Goal: Information Seeking & Learning: Learn about a topic

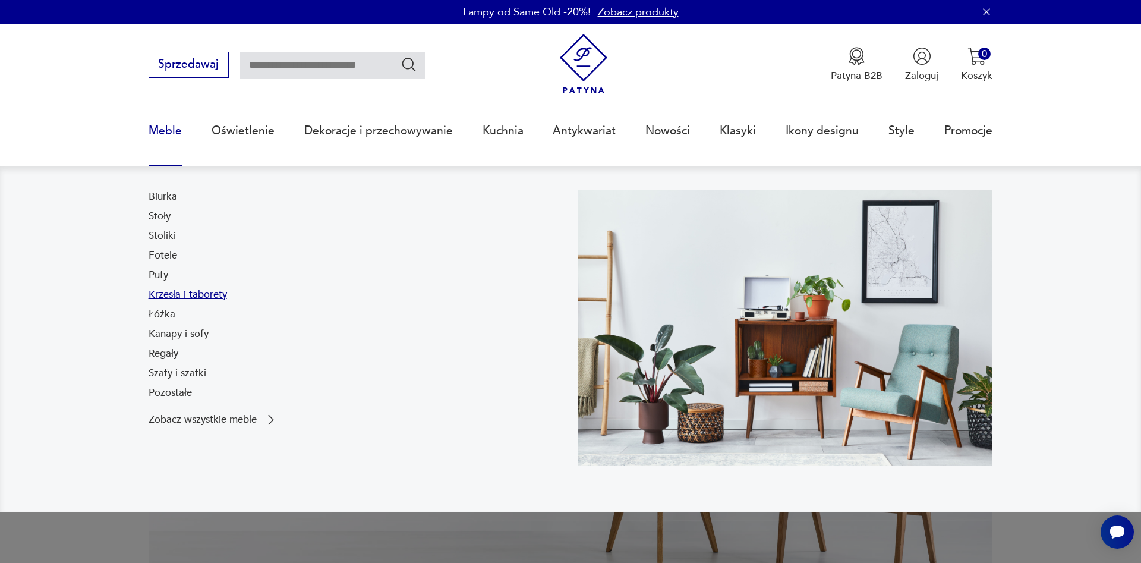
click at [185, 301] on link "Krzesła i taborety" at bounding box center [188, 295] width 78 height 14
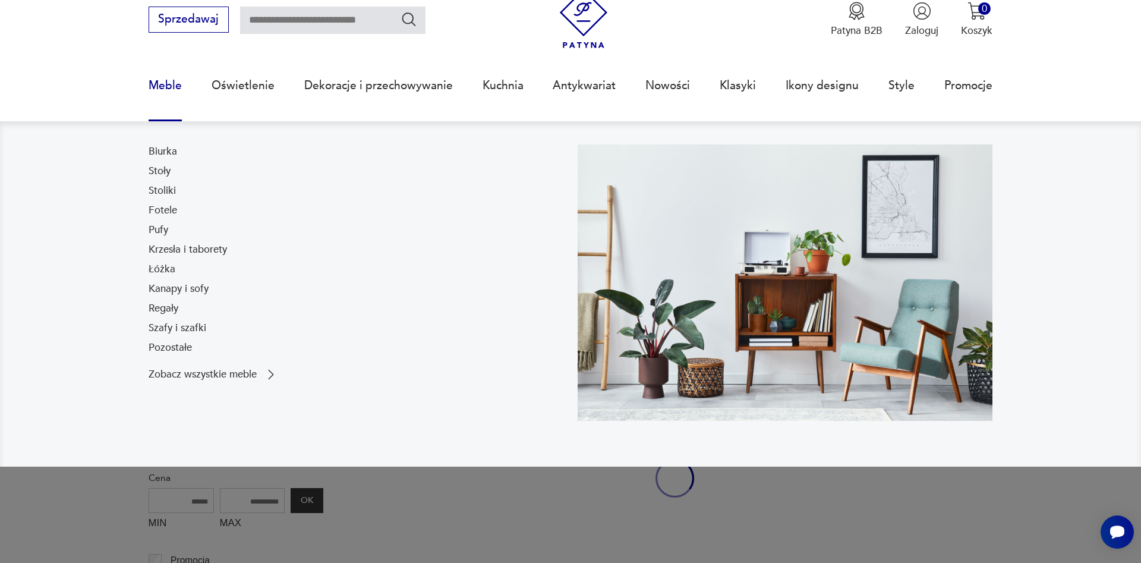
scroll to position [46, 0]
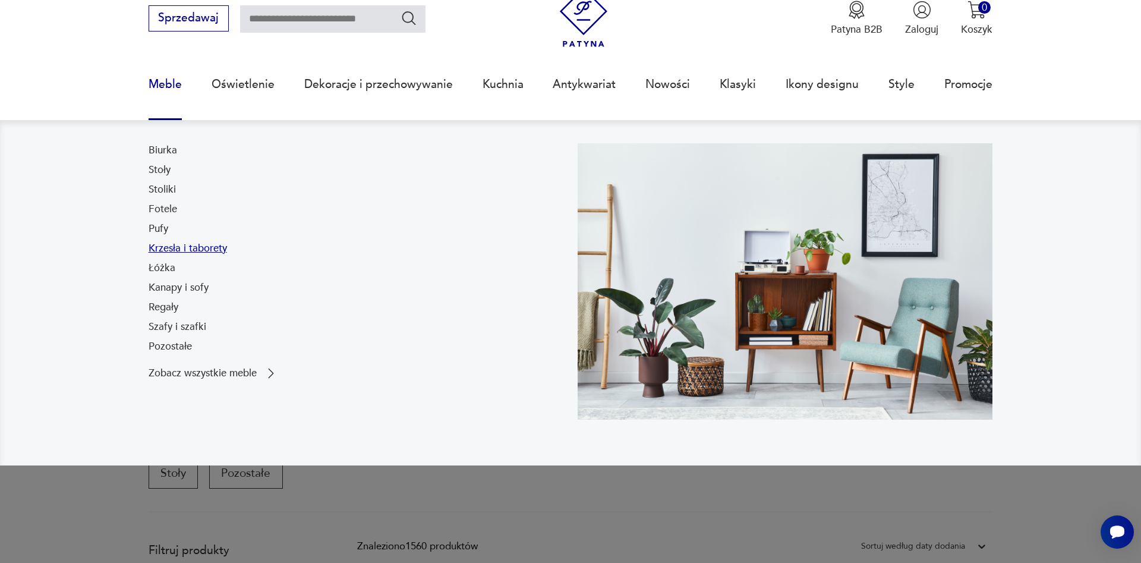
click at [174, 249] on link "Krzesła i taborety" at bounding box center [188, 248] width 78 height 14
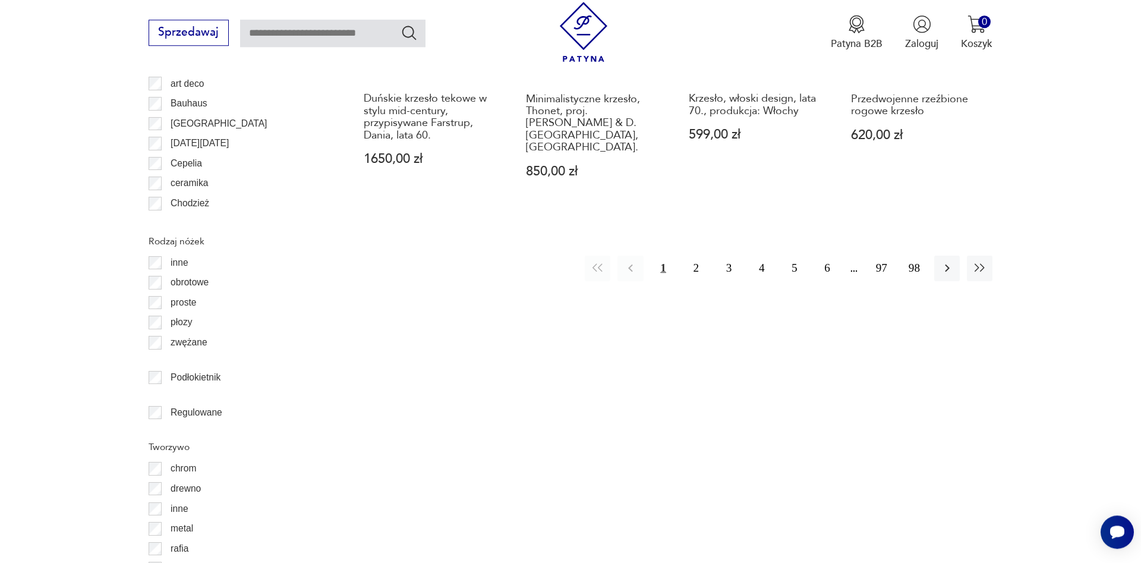
scroll to position [1524, 0]
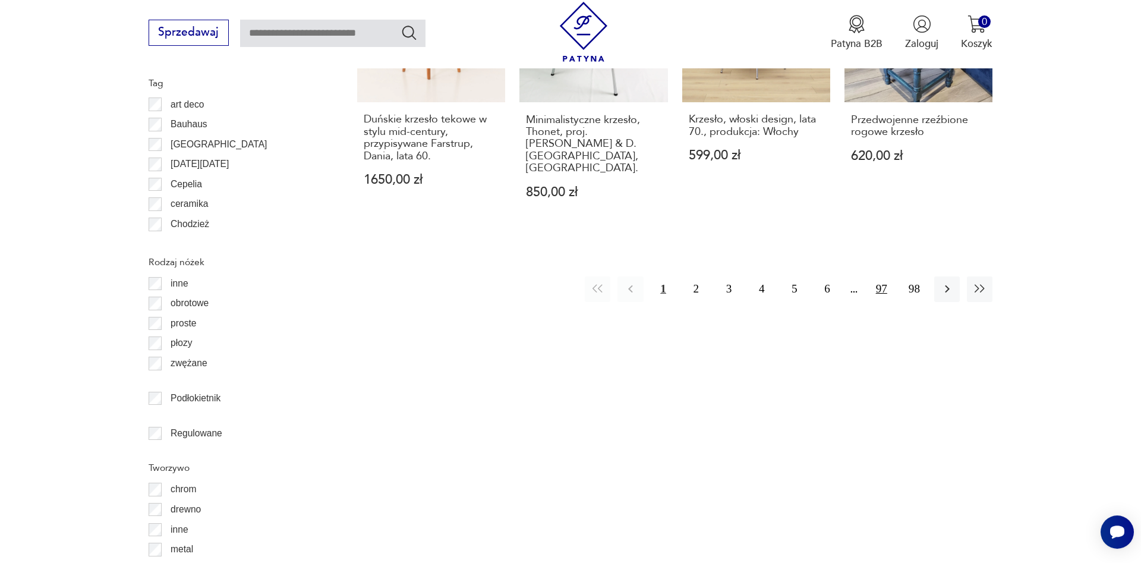
click at [882, 276] on button "97" at bounding box center [882, 289] width 26 height 26
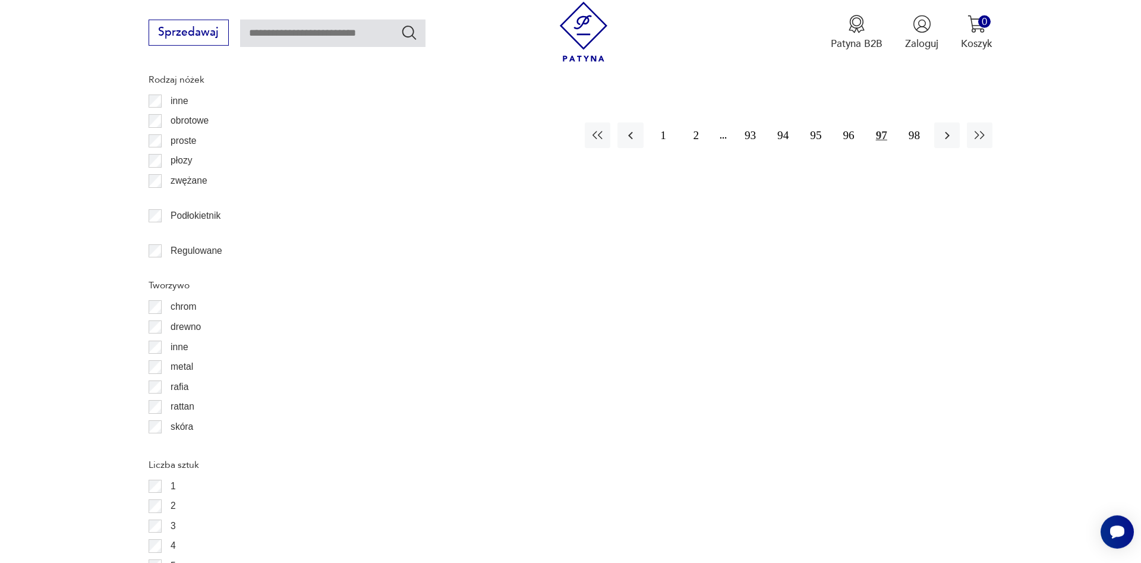
scroll to position [1591, 0]
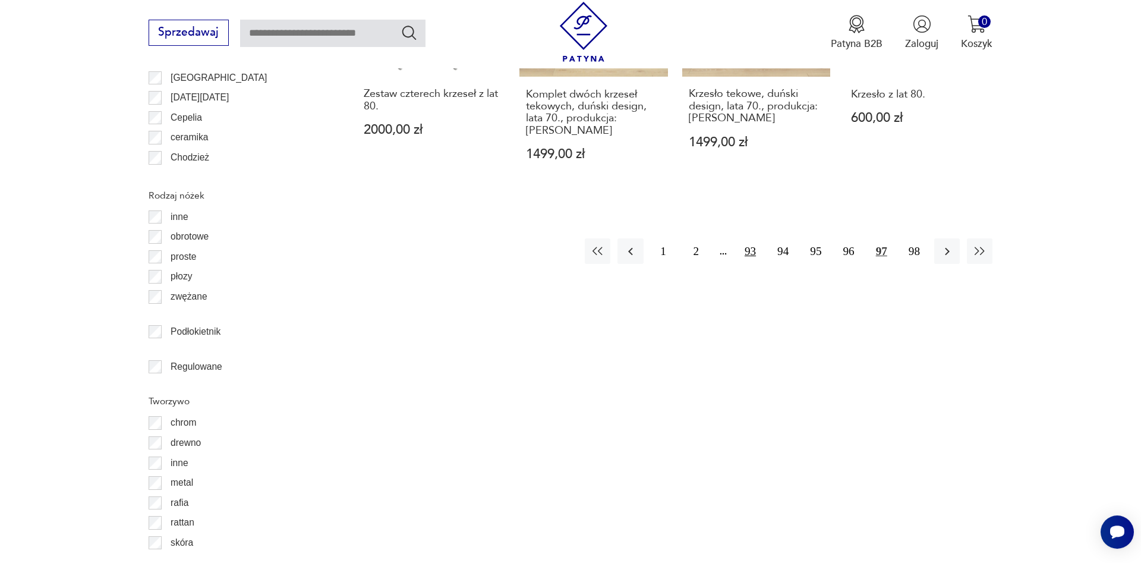
click at [750, 238] on button "93" at bounding box center [751, 251] width 26 height 26
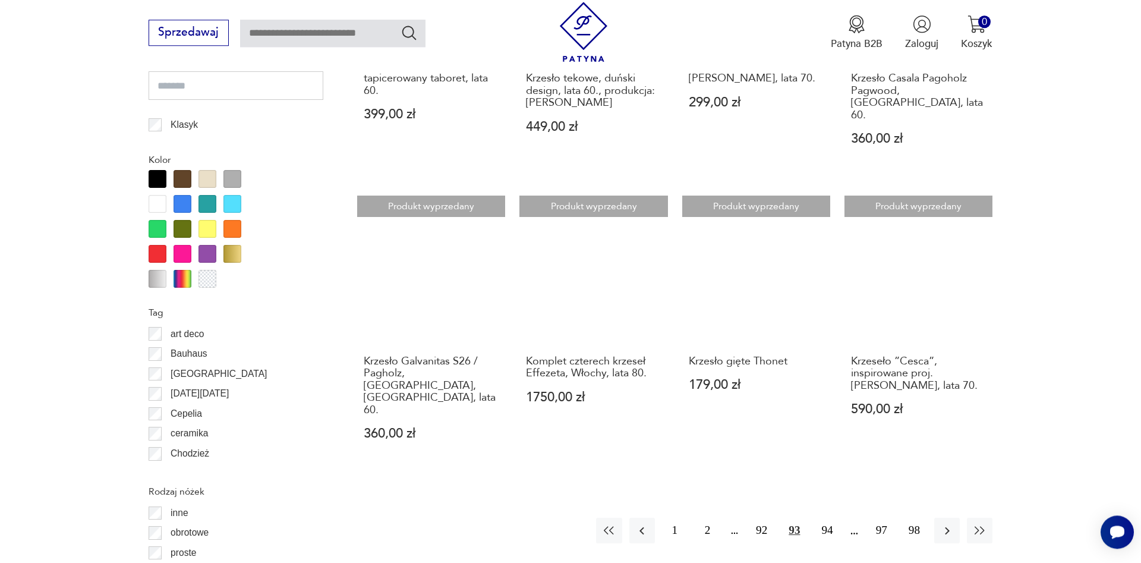
scroll to position [1331, 0]
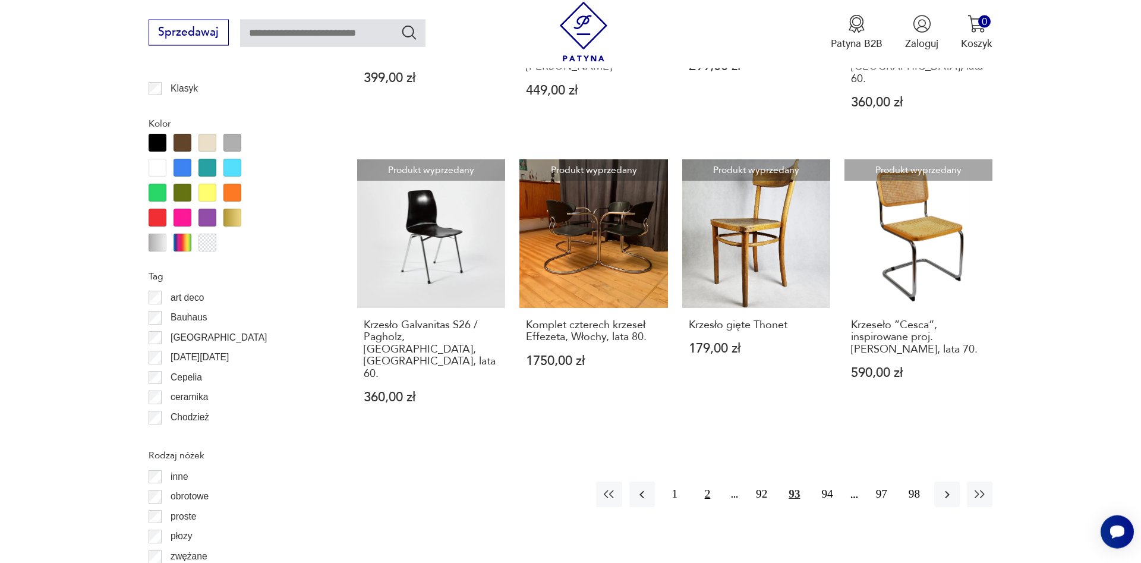
click at [712, 482] on button "2" at bounding box center [708, 495] width 26 height 26
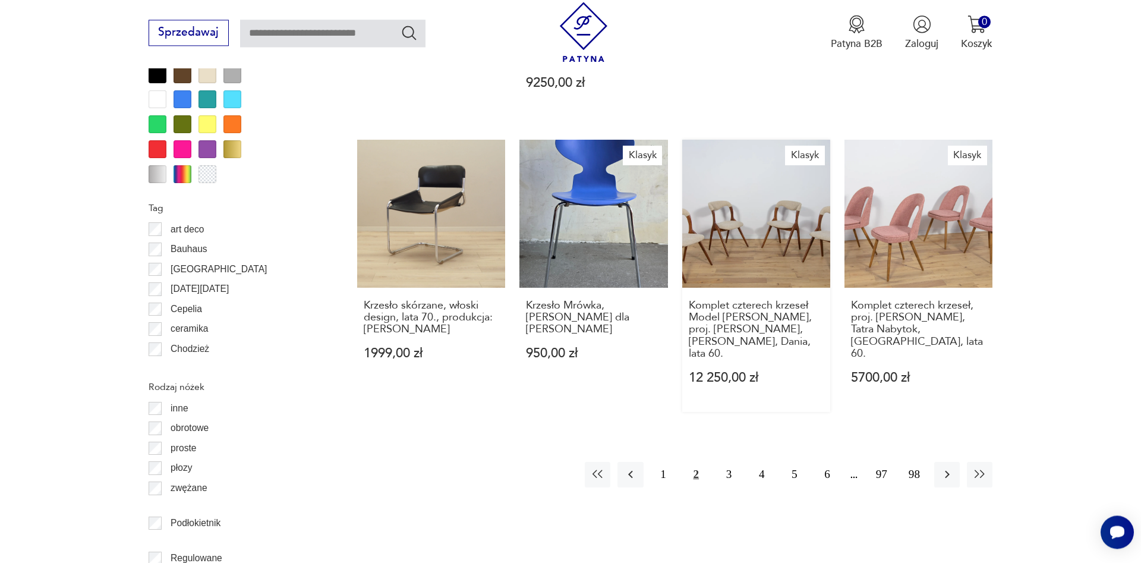
scroll to position [1427, 0]
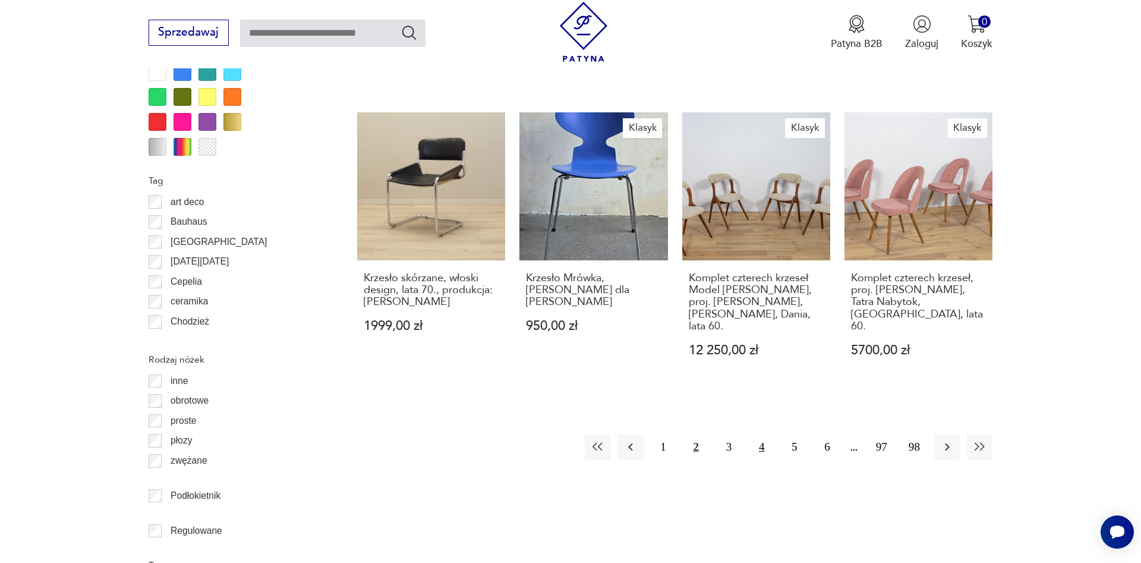
click at [760, 435] on button "4" at bounding box center [762, 448] width 26 height 26
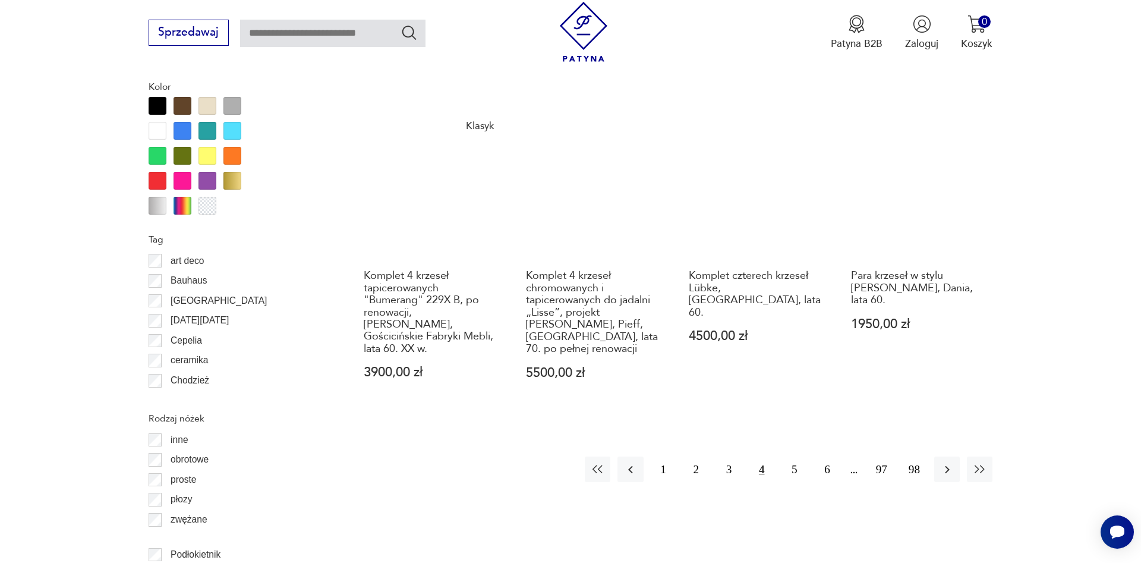
scroll to position [1420, 0]
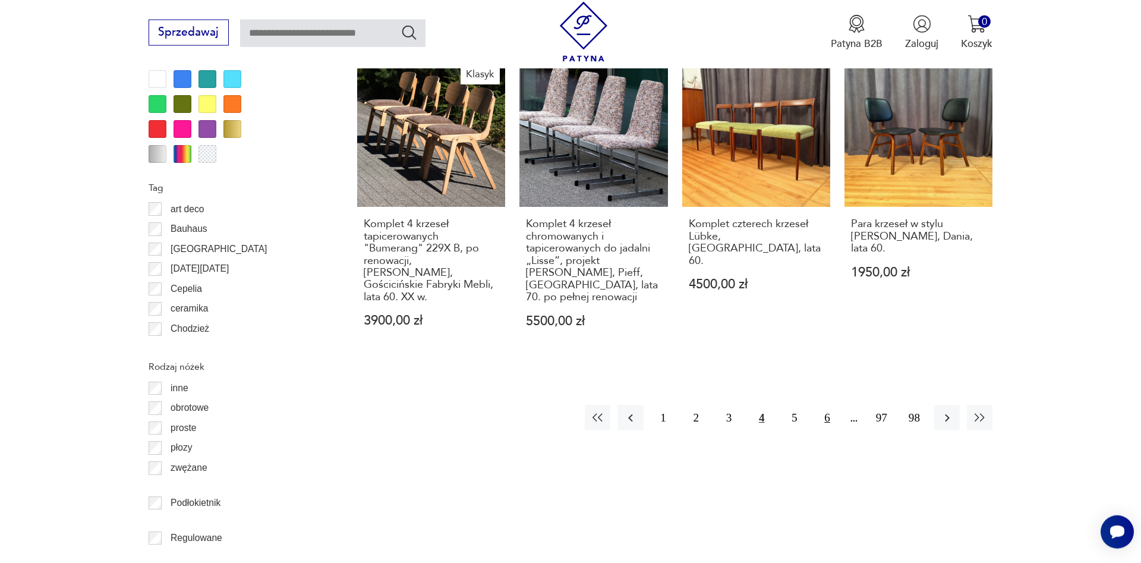
click at [830, 405] on button "6" at bounding box center [827, 418] width 26 height 26
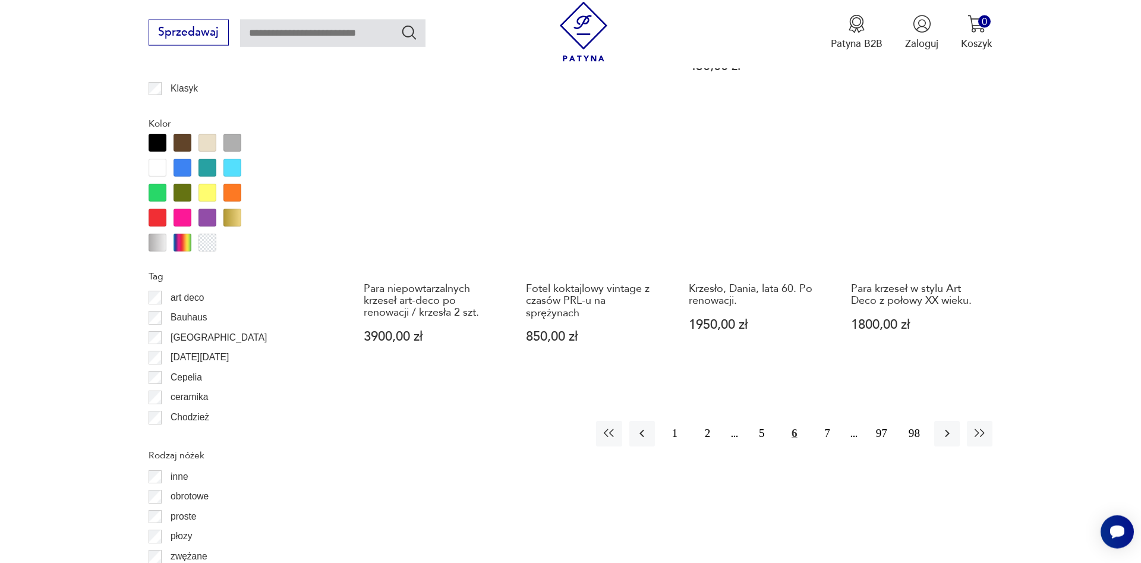
scroll to position [1380, 0]
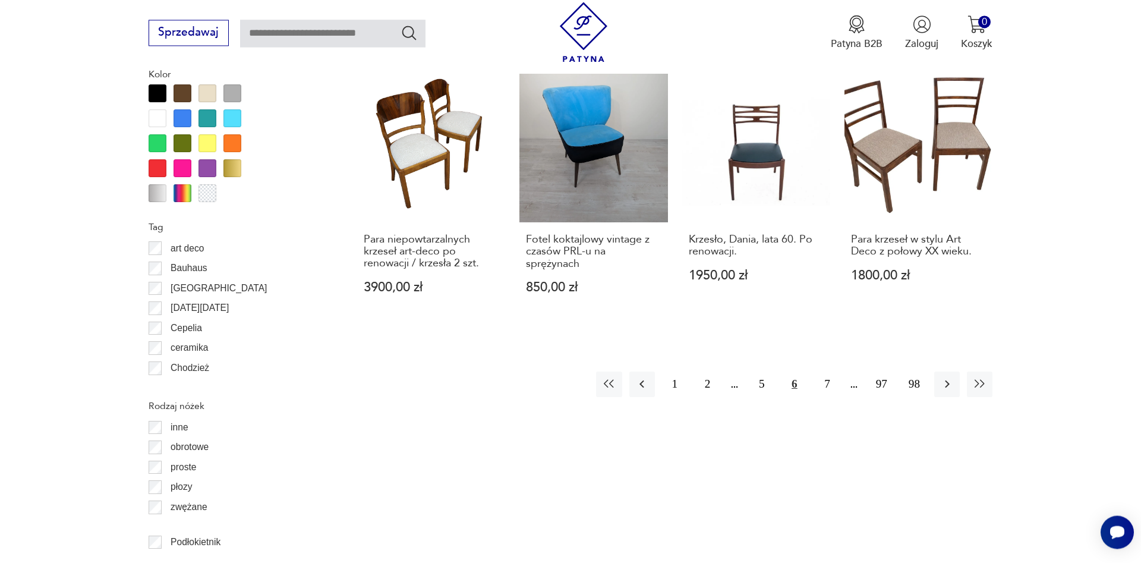
click at [854, 372] on div "1 2 5 6 7 97 98" at bounding box center [794, 385] width 397 height 26
click at [827, 372] on button "7" at bounding box center [827, 385] width 26 height 26
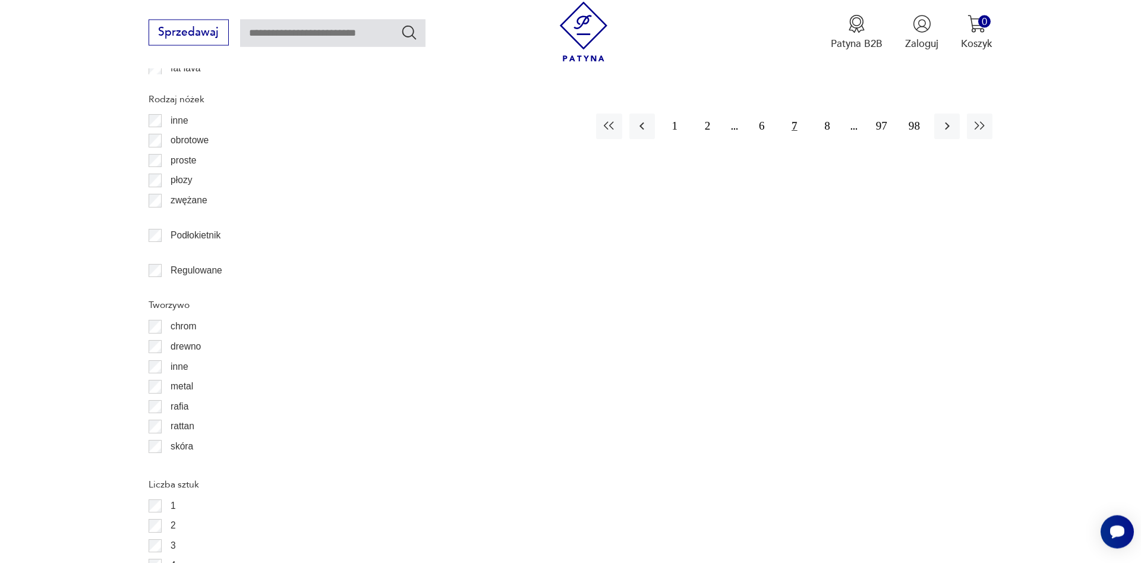
scroll to position [1705, 0]
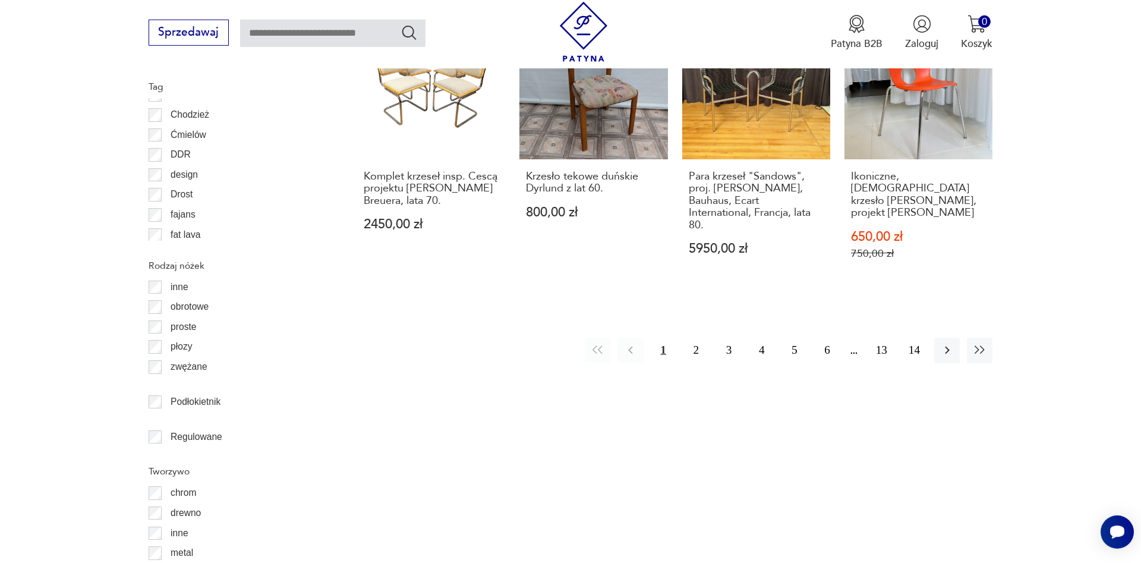
scroll to position [1417, 0]
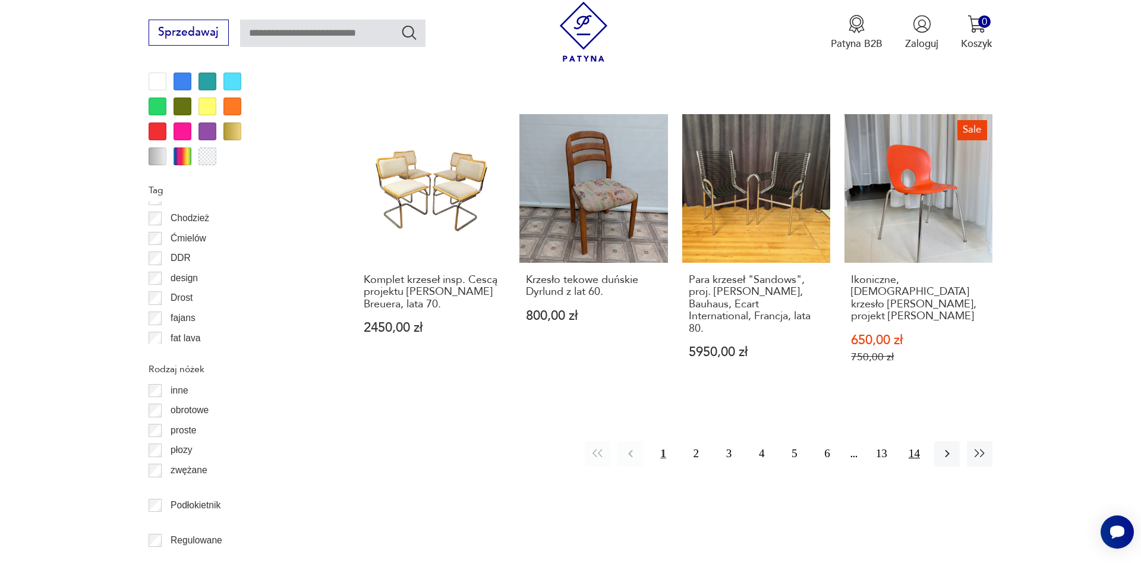
click at [910, 441] on button "14" at bounding box center [915, 454] width 26 height 26
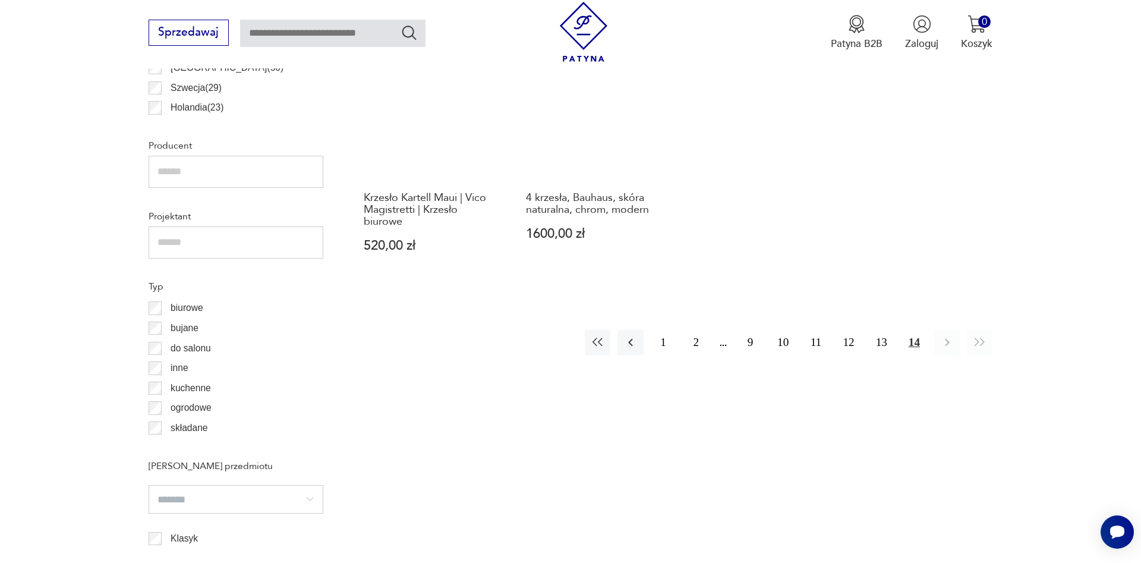
scroll to position [699, 0]
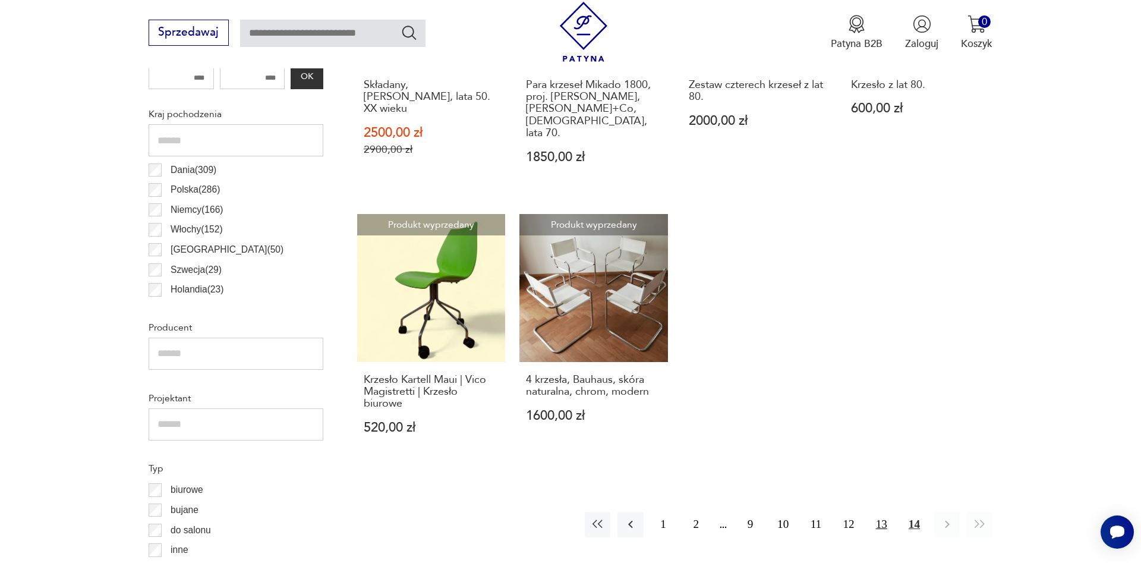
click at [880, 512] on button "13" at bounding box center [882, 525] width 26 height 26
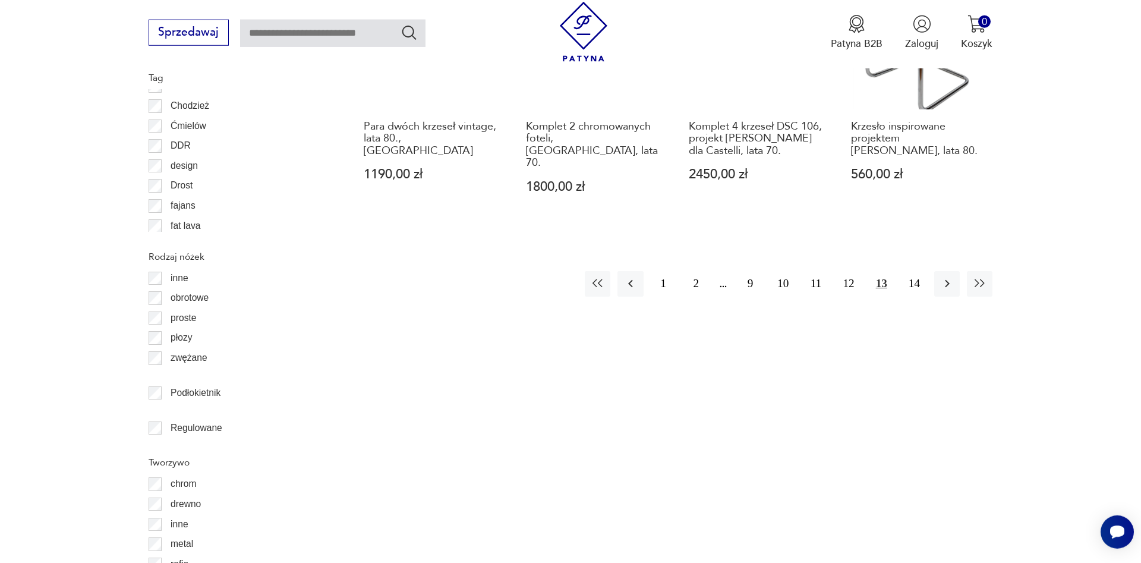
scroll to position [1261, 0]
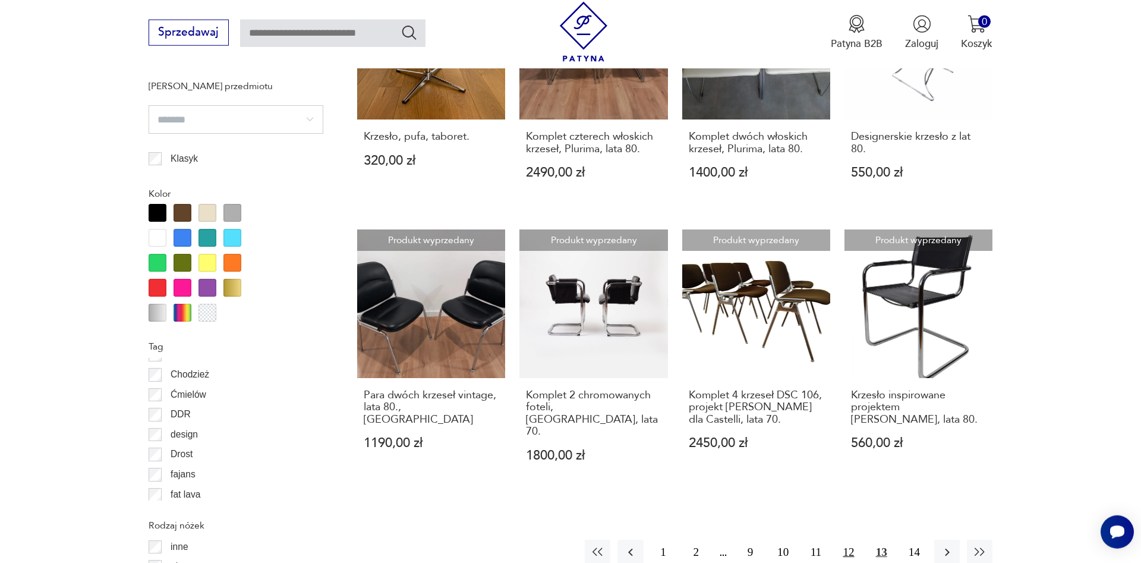
click at [838, 540] on button "12" at bounding box center [849, 553] width 26 height 26
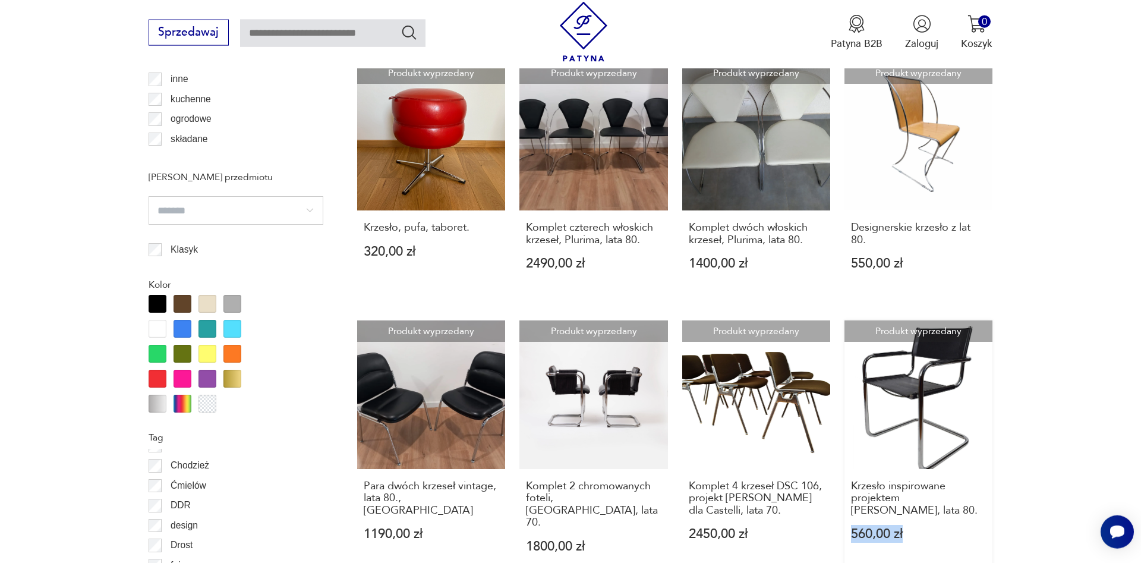
click at [846, 480] on div "Znaleziono 214 produktów Filtruj Sortuj według daty dodania Sortuj według daty …" at bounding box center [674, 299] width 635 height 1790
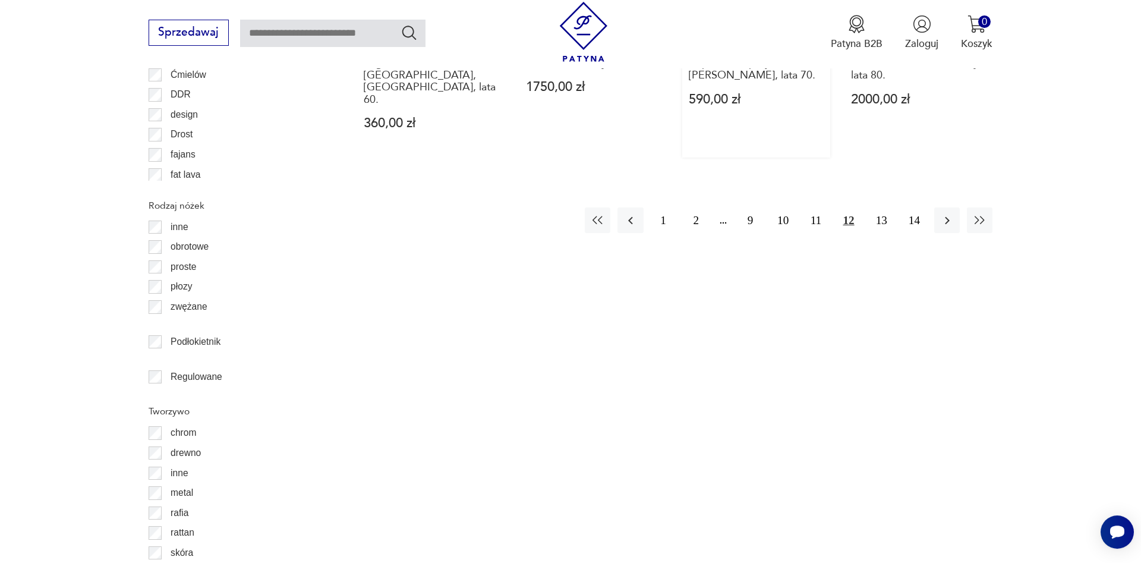
scroll to position [1291, 0]
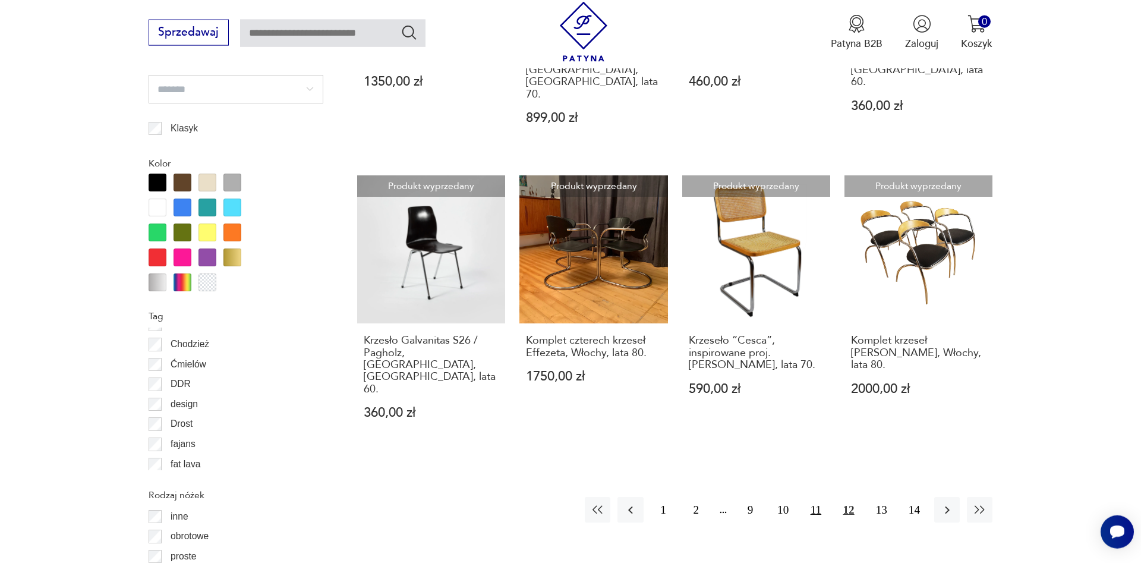
click at [816, 497] on button "11" at bounding box center [816, 510] width 26 height 26
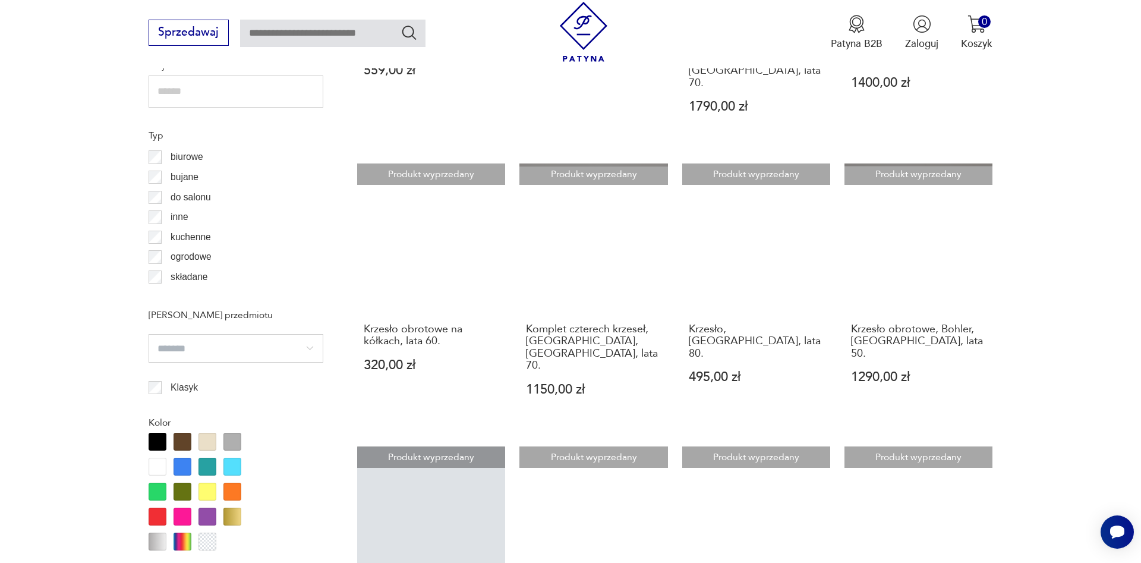
scroll to position [1355, 0]
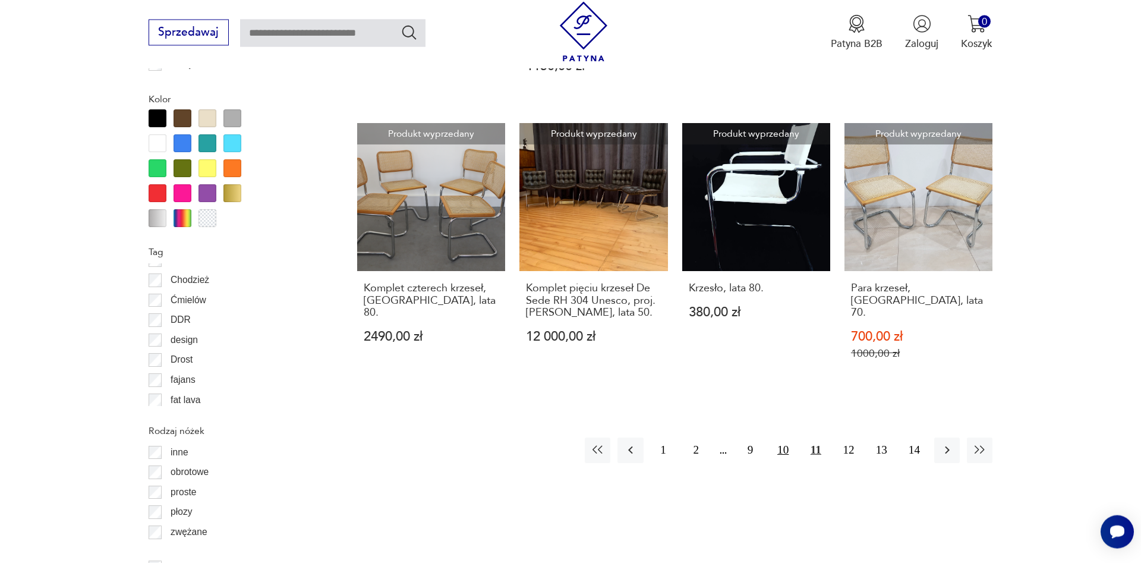
click at [784, 438] on button "10" at bounding box center [783, 451] width 26 height 26
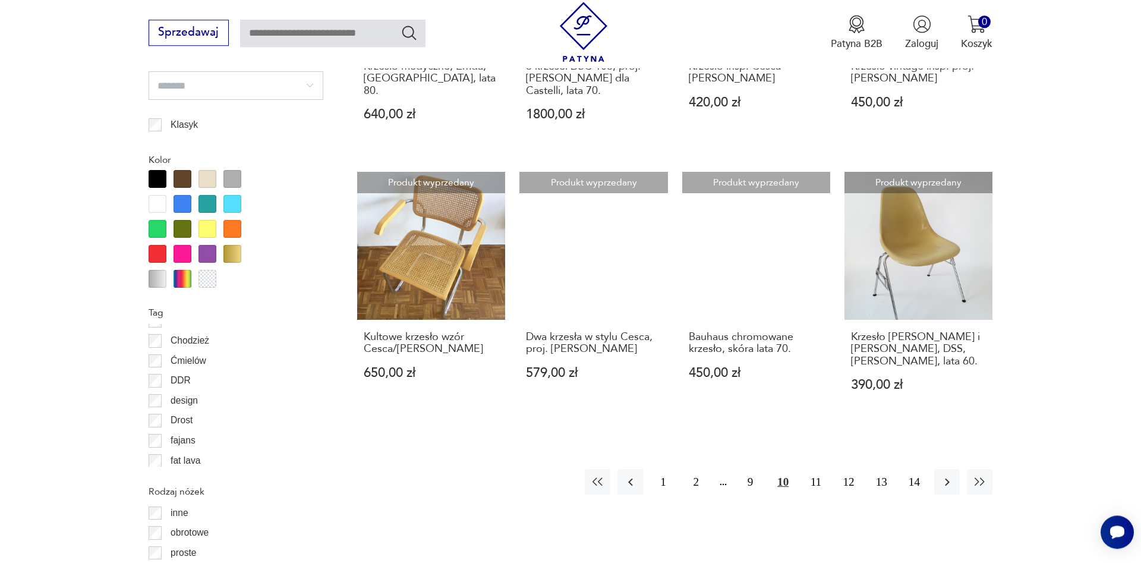
scroll to position [1298, 0]
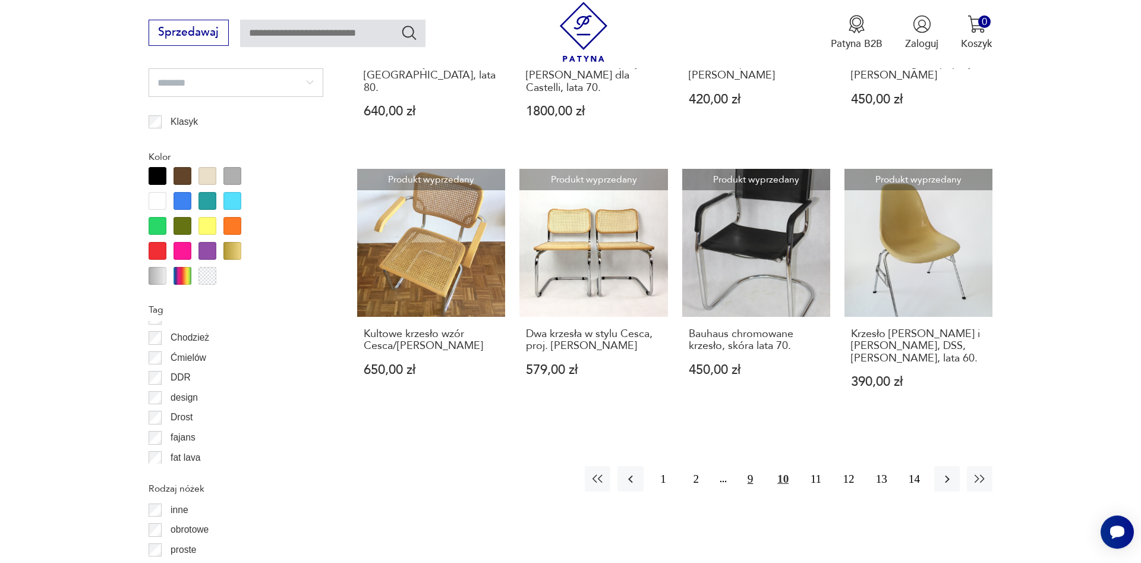
click at [753, 466] on button "9" at bounding box center [751, 479] width 26 height 26
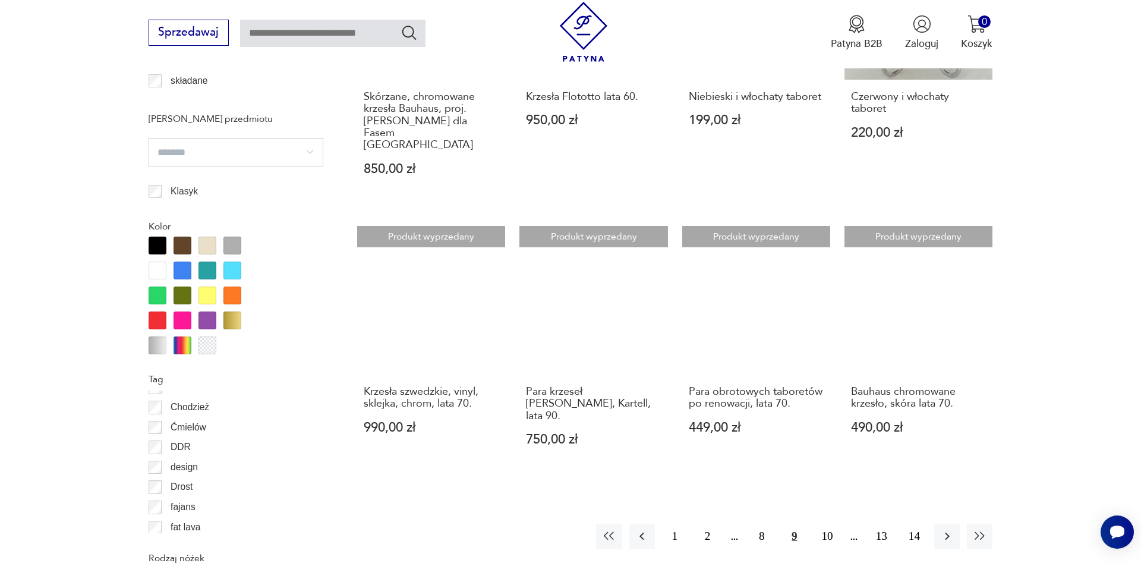
scroll to position [1241, 0]
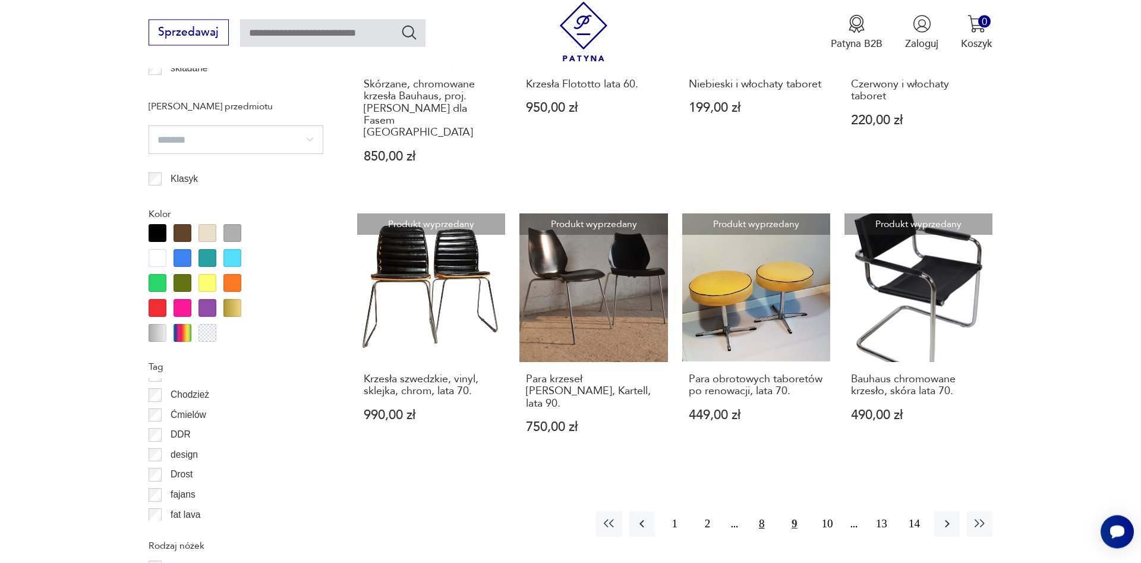
click at [768, 511] on button "8" at bounding box center [762, 524] width 26 height 26
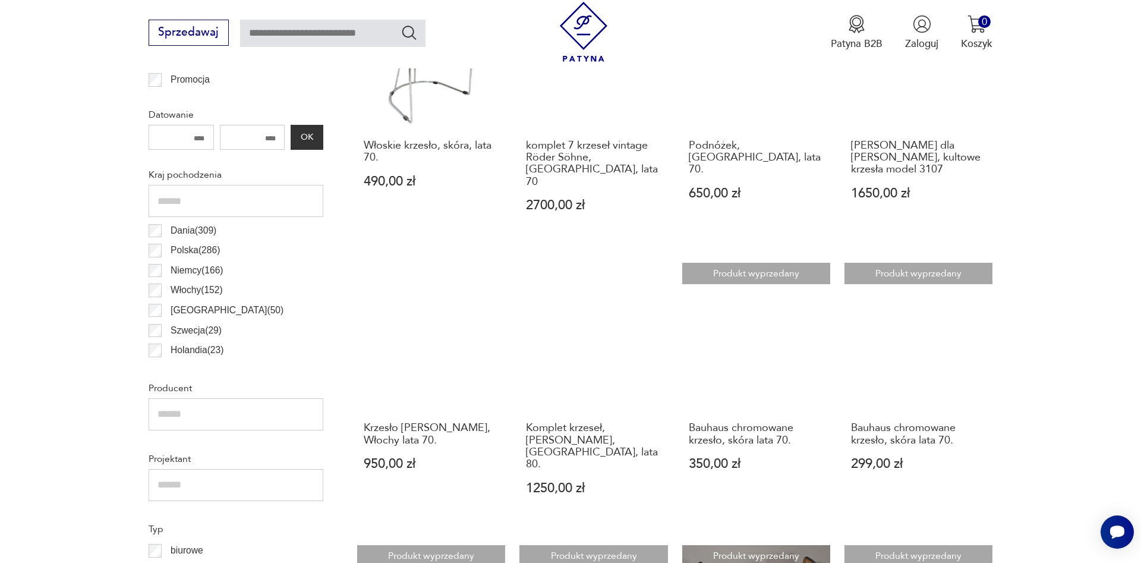
scroll to position [699, 0]
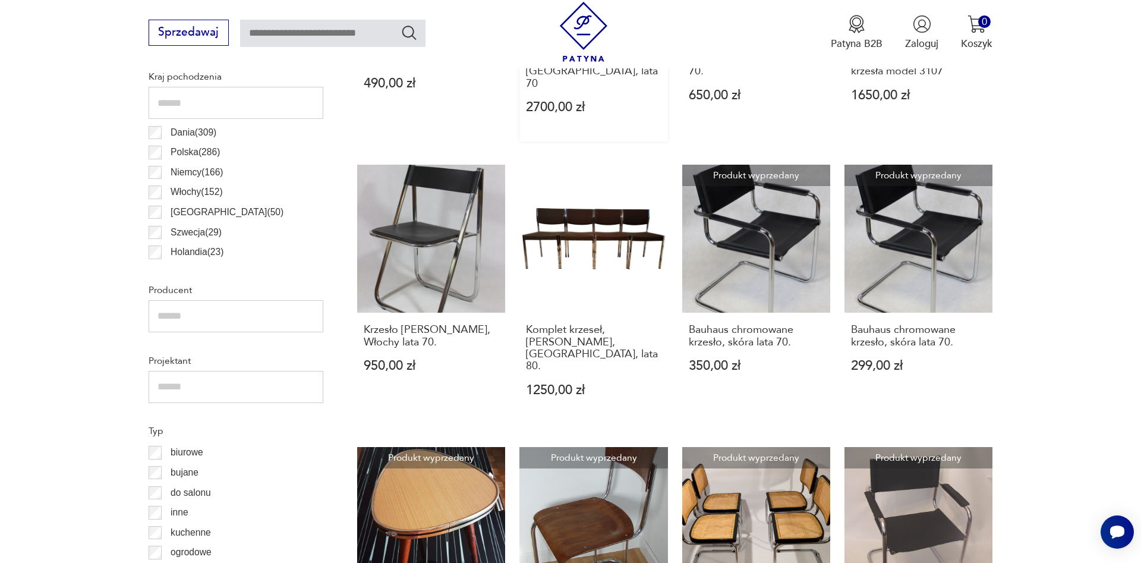
drag, startPoint x: 538, startPoint y: 162, endPoint x: 665, endPoint y: 111, distance: 137.1
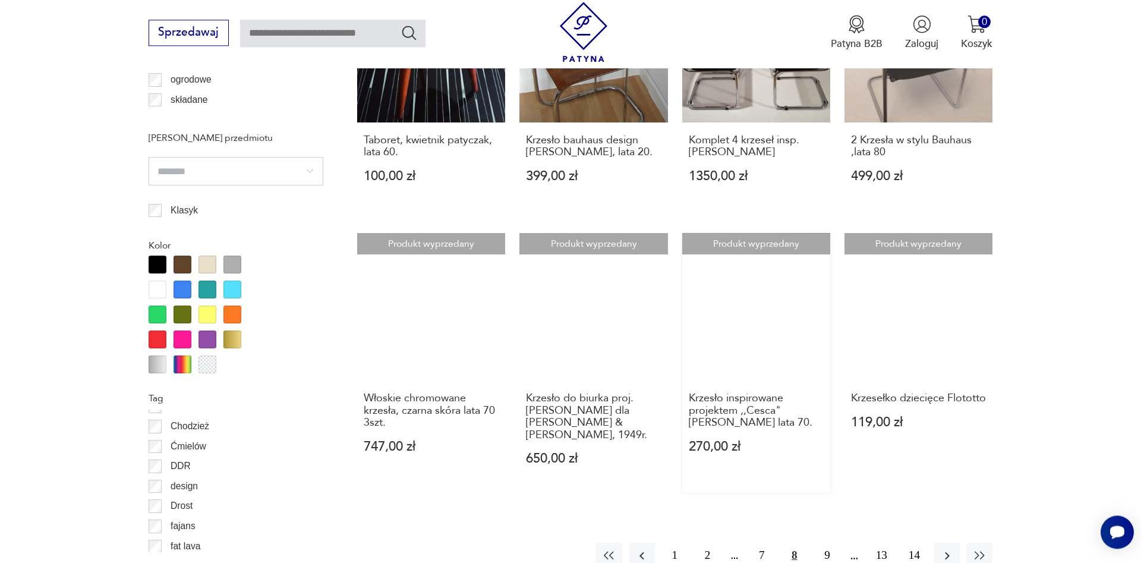
scroll to position [1245, 0]
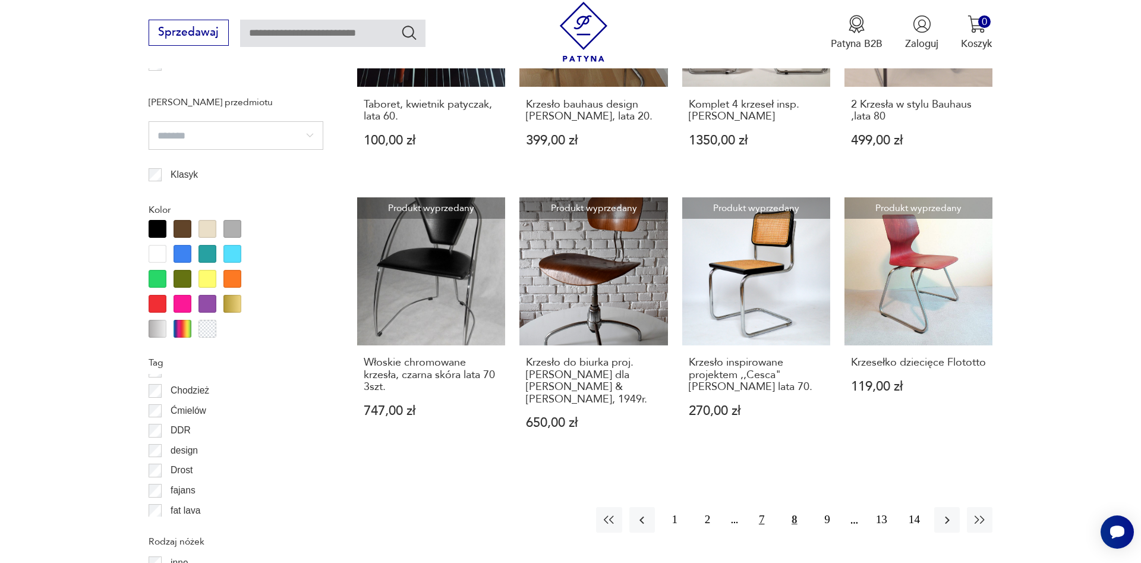
click at [769, 507] on button "7" at bounding box center [762, 520] width 26 height 26
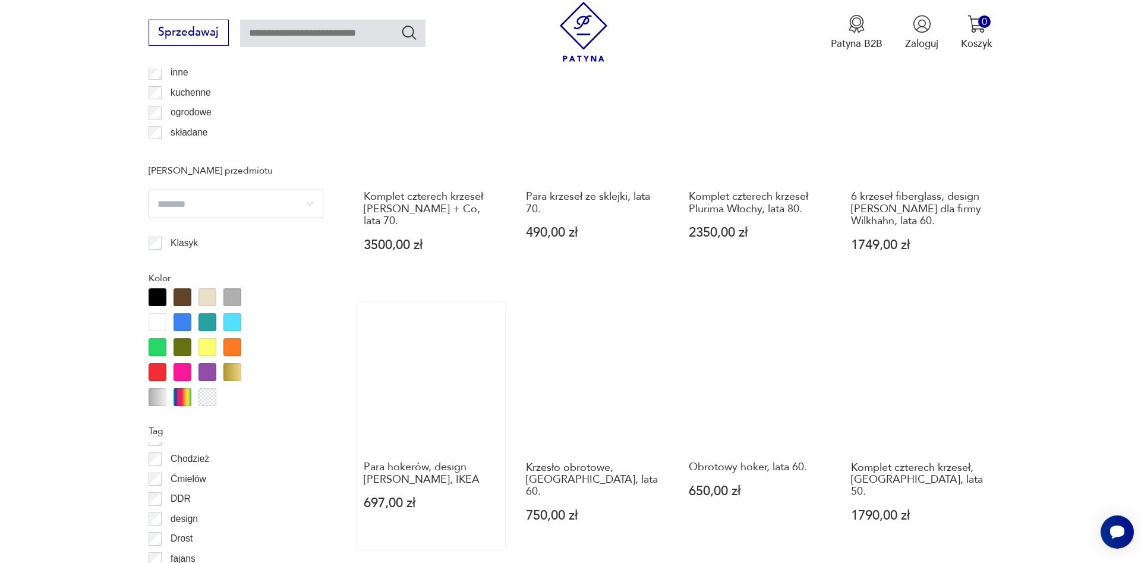
scroll to position [1245, 0]
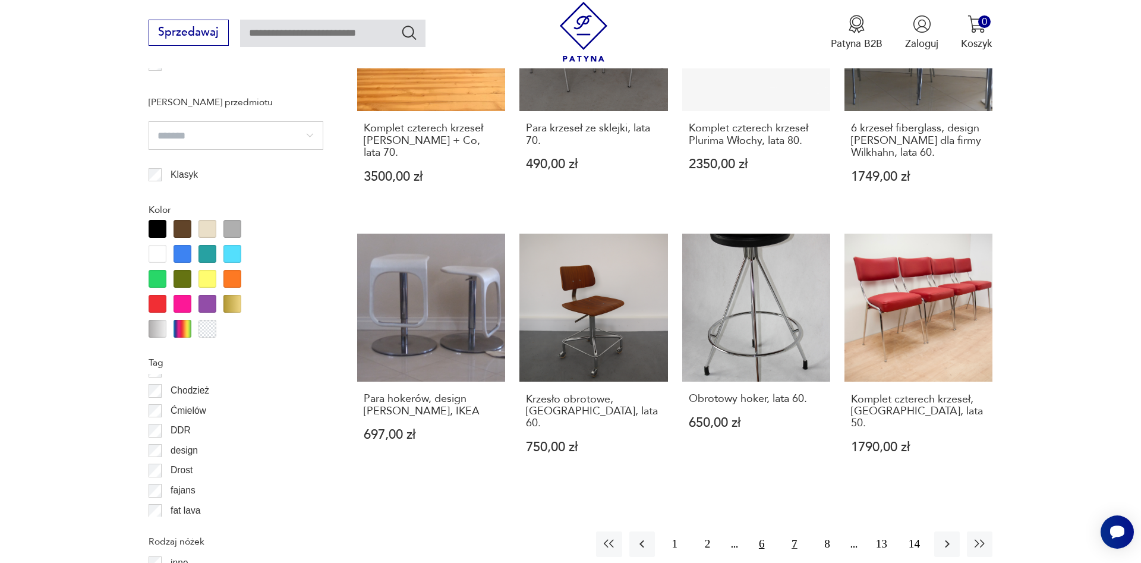
click at [759, 531] on button "6" at bounding box center [762, 544] width 26 height 26
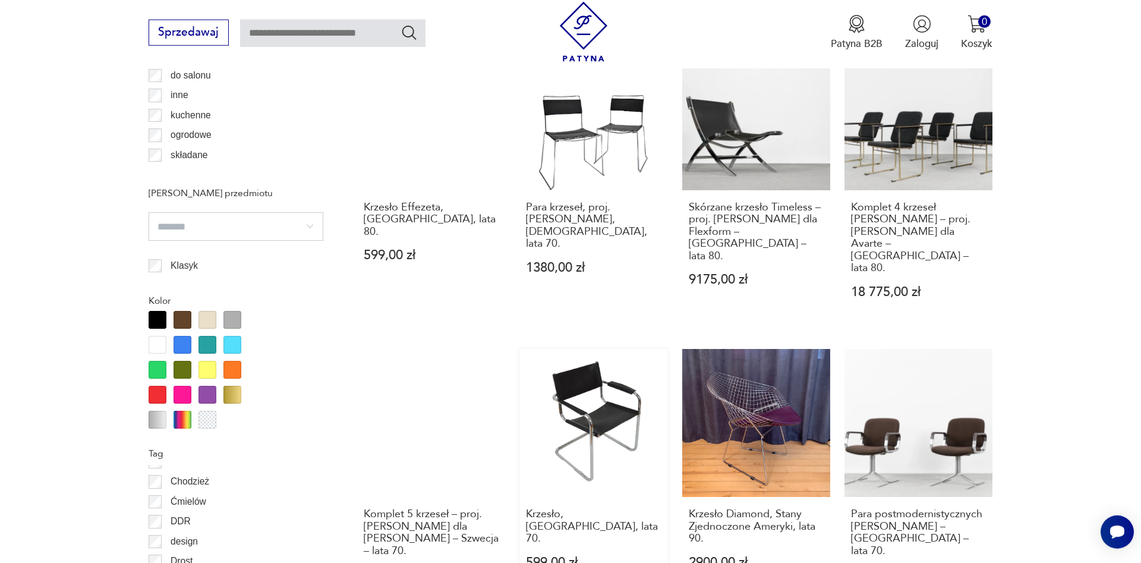
scroll to position [1245, 0]
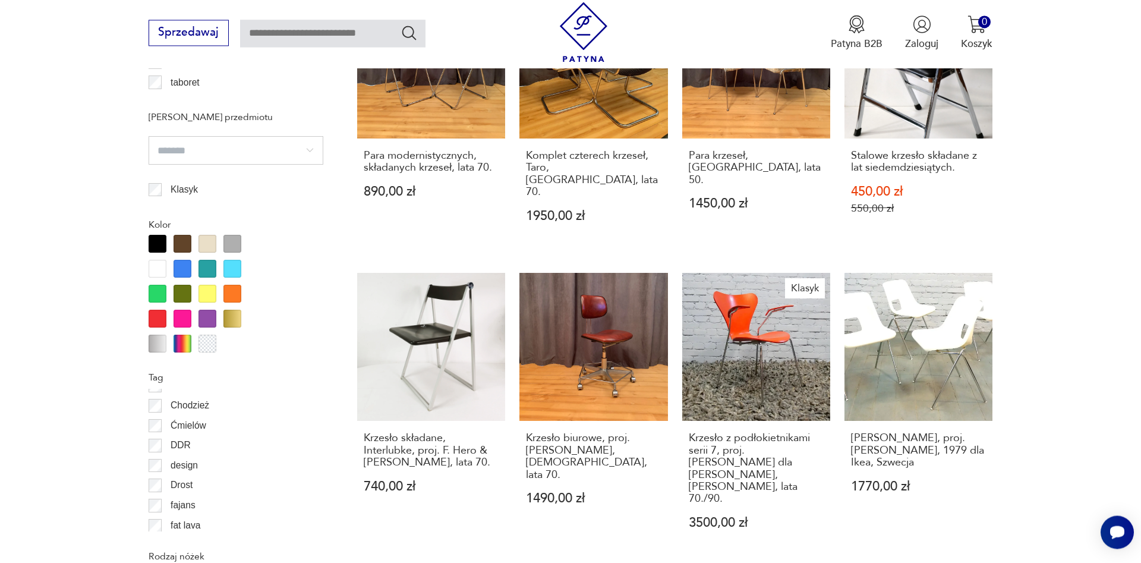
scroll to position [1245, 0]
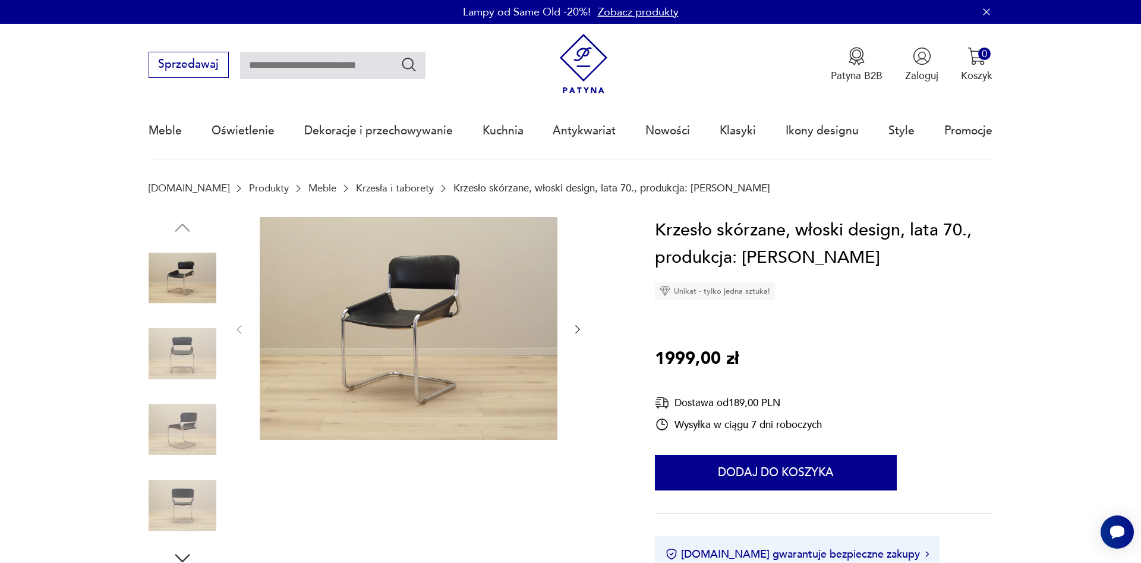
click at [188, 346] on img at bounding box center [183, 354] width 68 height 68
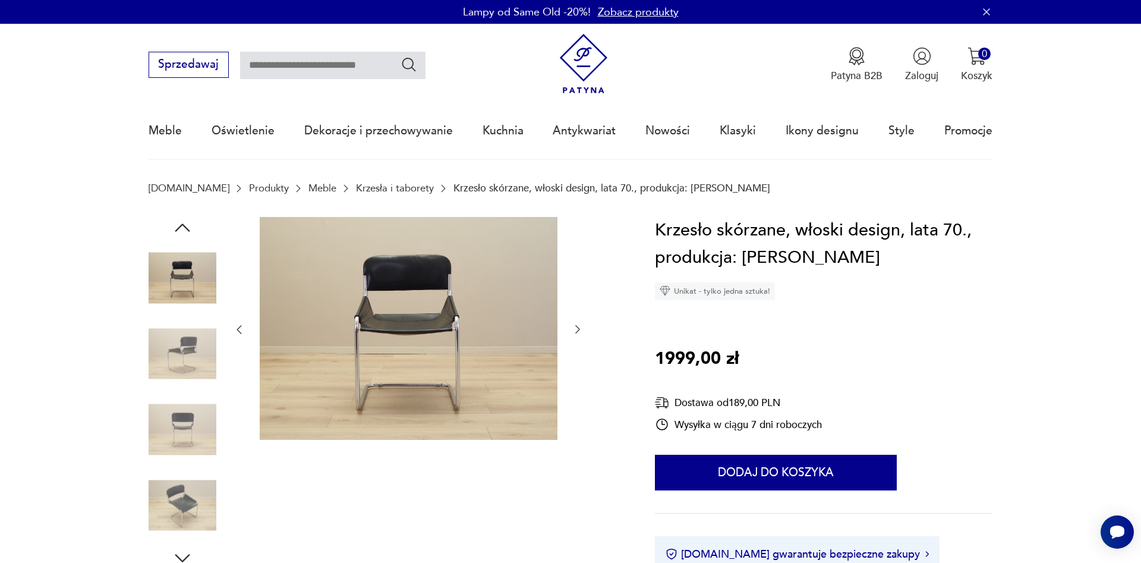
click at [191, 355] on img at bounding box center [183, 354] width 68 height 68
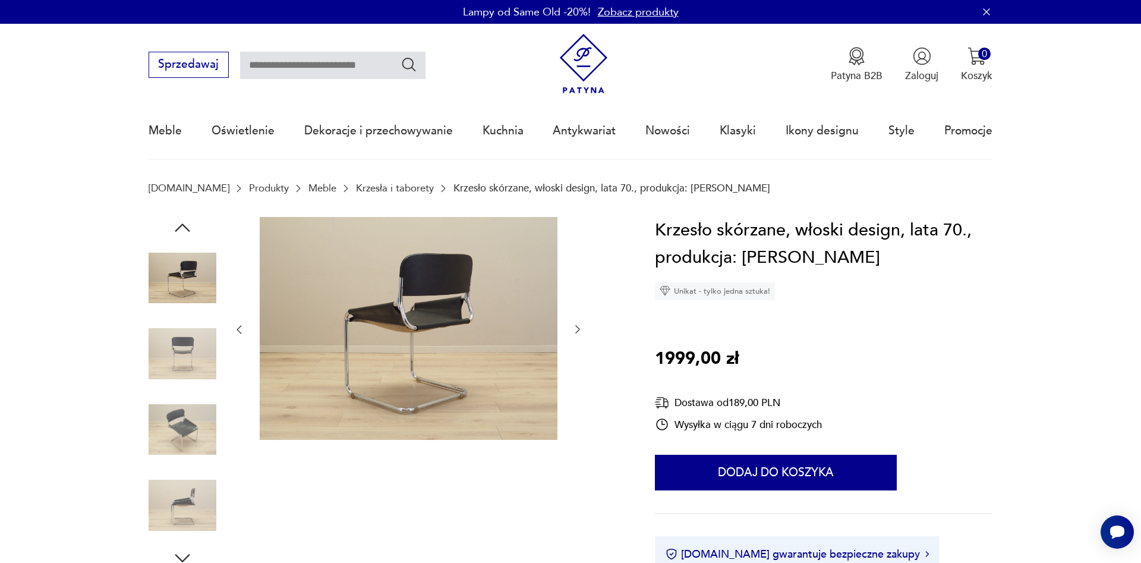
click at [195, 388] on img at bounding box center [183, 354] width 68 height 68
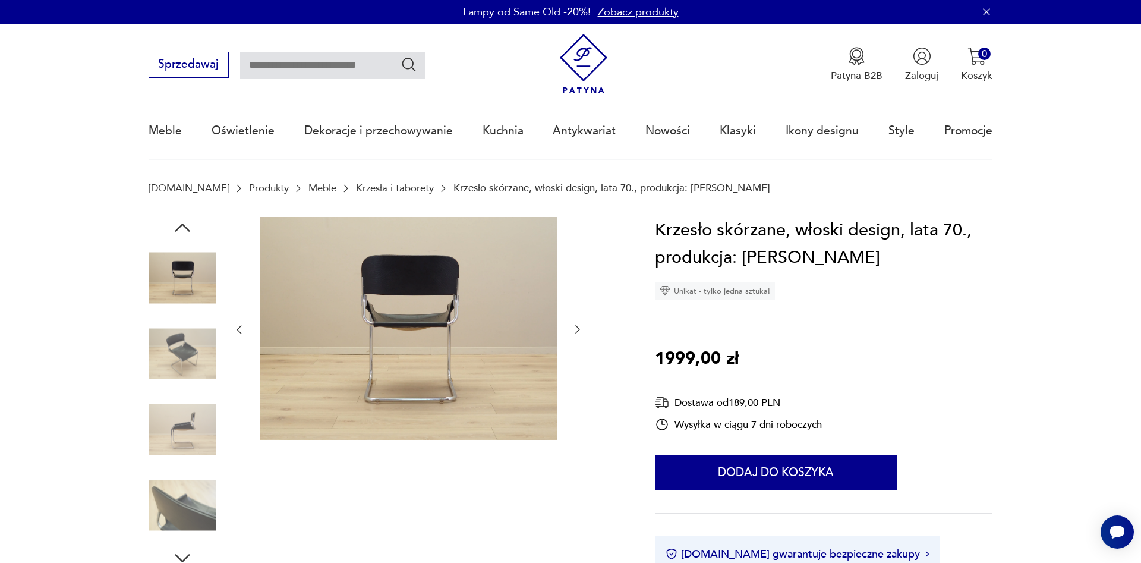
click at [196, 466] on div at bounding box center [183, 392] width 68 height 297
click at [196, 439] on img at bounding box center [183, 430] width 68 height 68
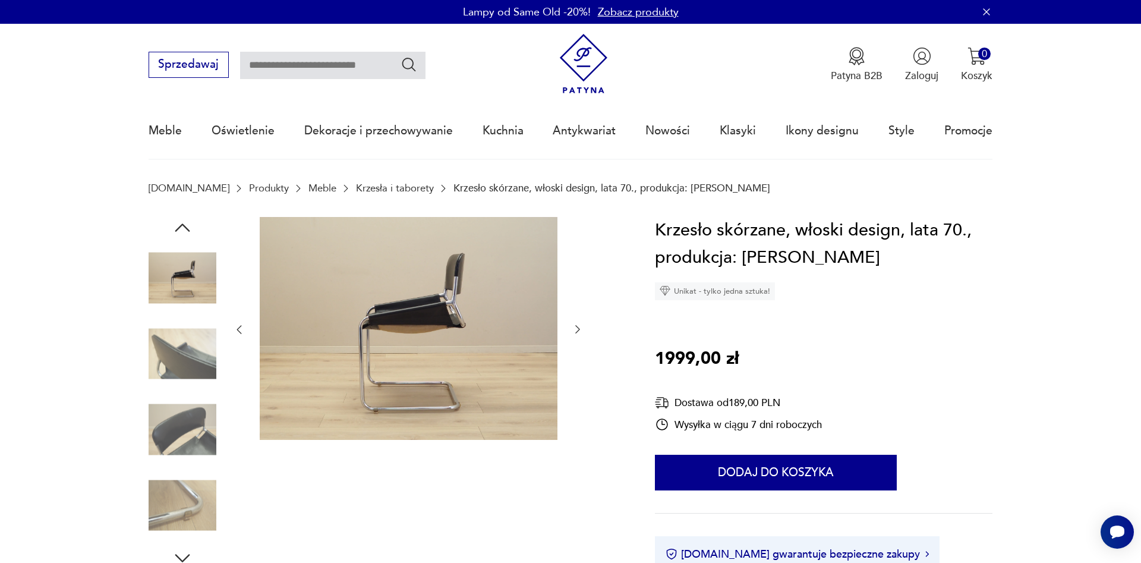
click at [198, 423] on img at bounding box center [183, 430] width 68 height 68
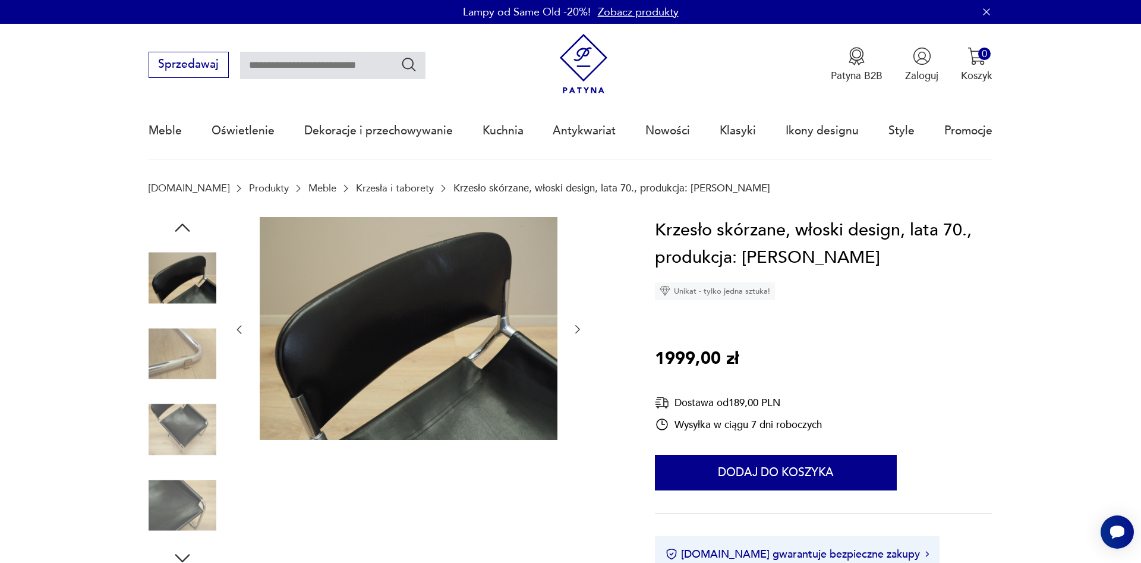
click at [200, 269] on img at bounding box center [183, 278] width 68 height 68
click at [165, 442] on img at bounding box center [183, 430] width 68 height 68
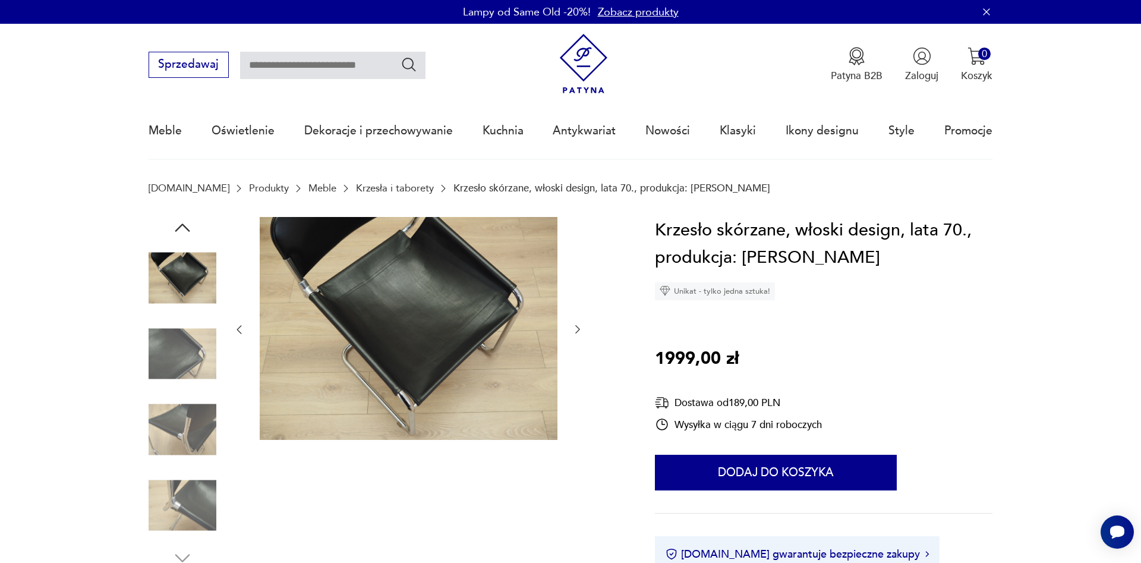
click at [171, 428] on img at bounding box center [183, 430] width 68 height 68
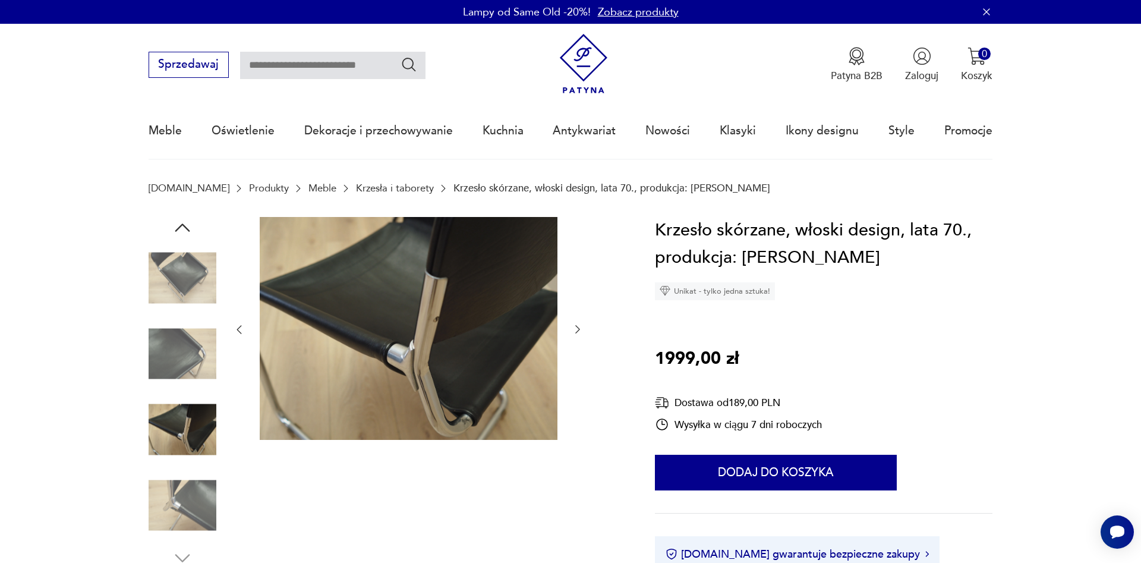
click at [169, 492] on img at bounding box center [183, 505] width 68 height 68
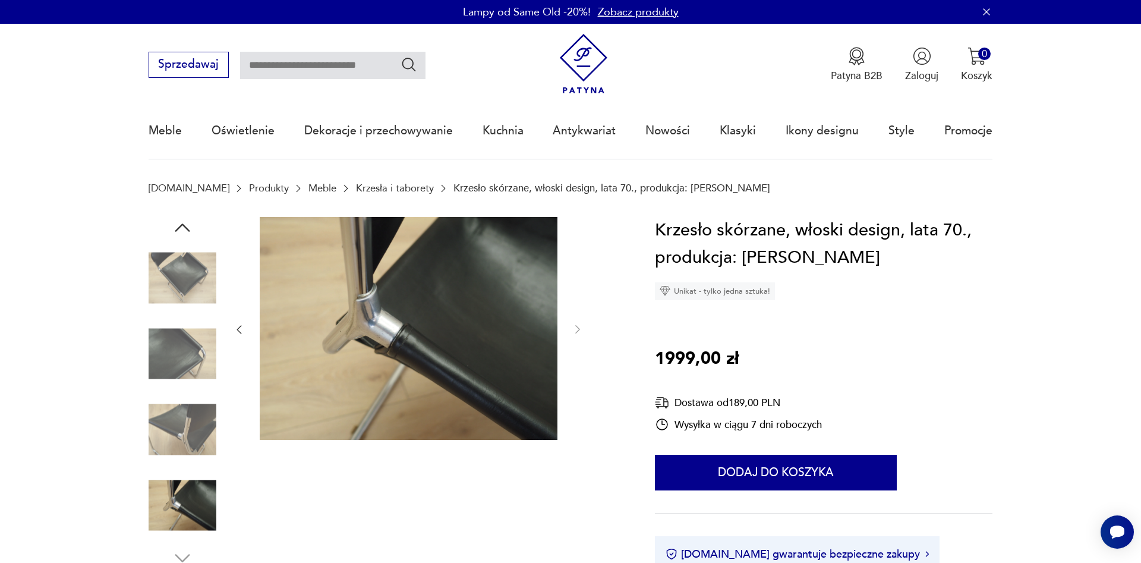
click at [175, 421] on img at bounding box center [183, 430] width 68 height 68
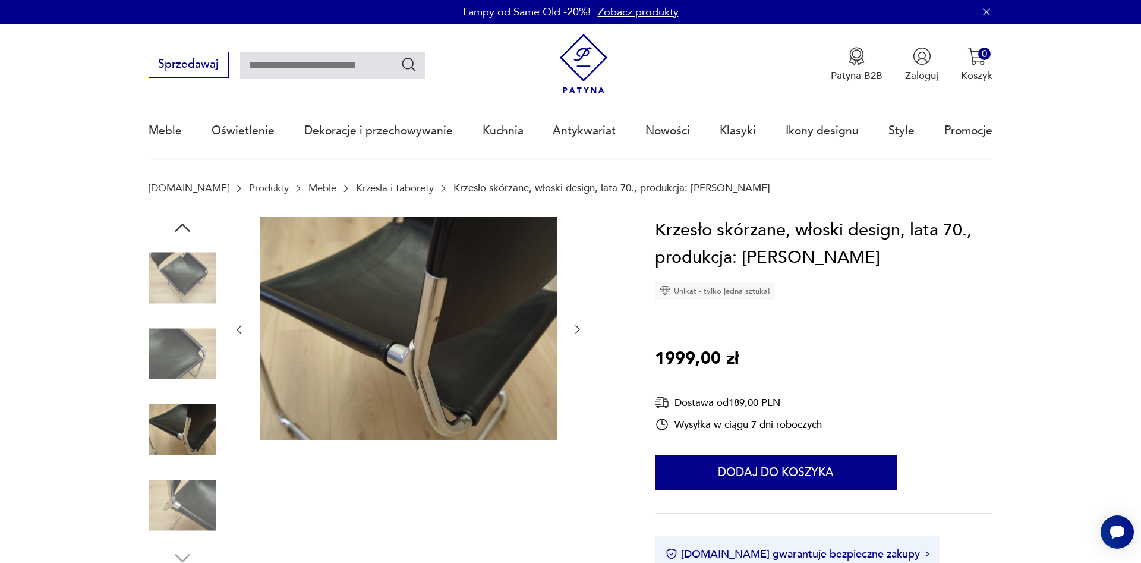
click at [199, 325] on img at bounding box center [183, 354] width 68 height 68
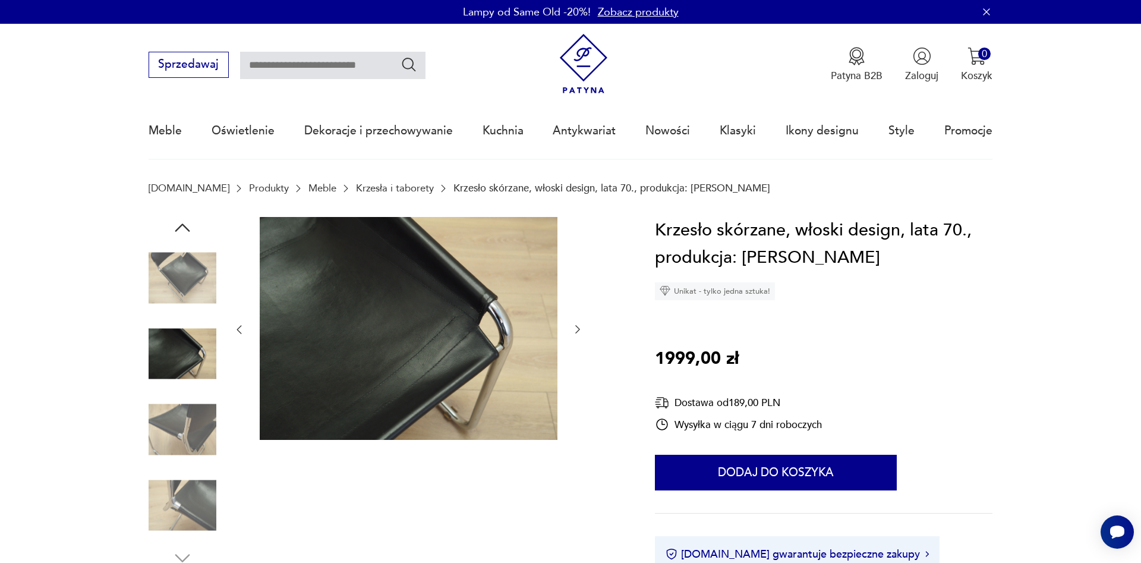
click at [196, 509] on img at bounding box center [183, 505] width 68 height 68
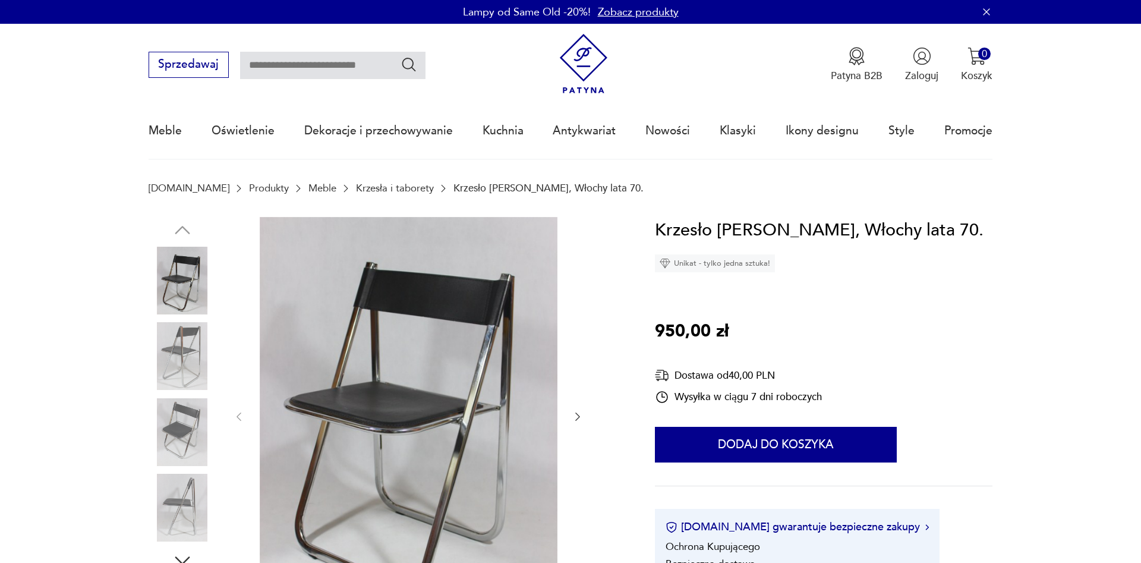
click at [196, 442] on img at bounding box center [183, 432] width 68 height 68
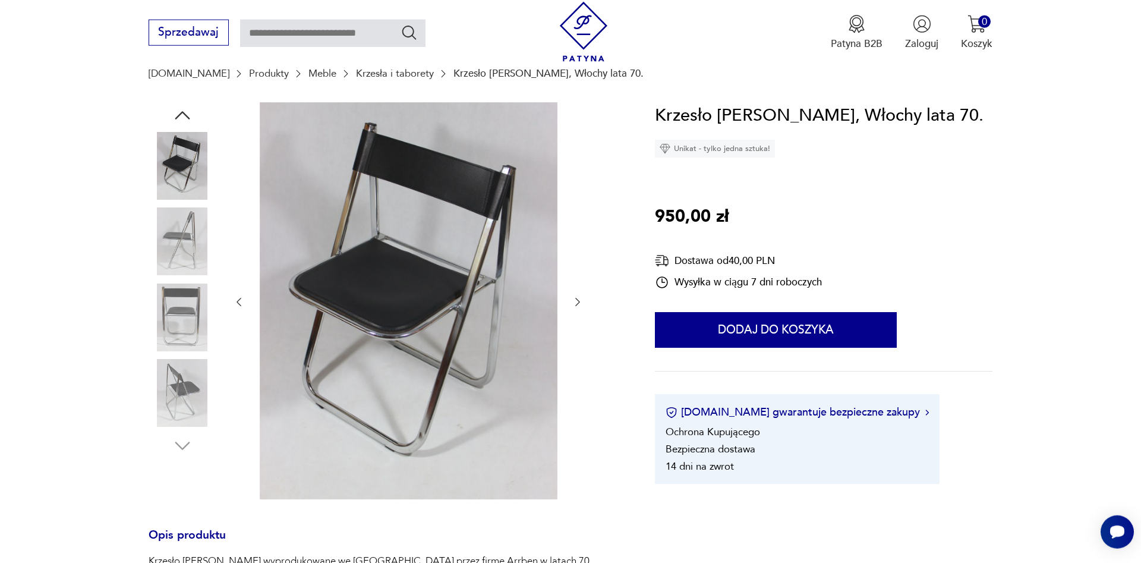
scroll to position [182, 0]
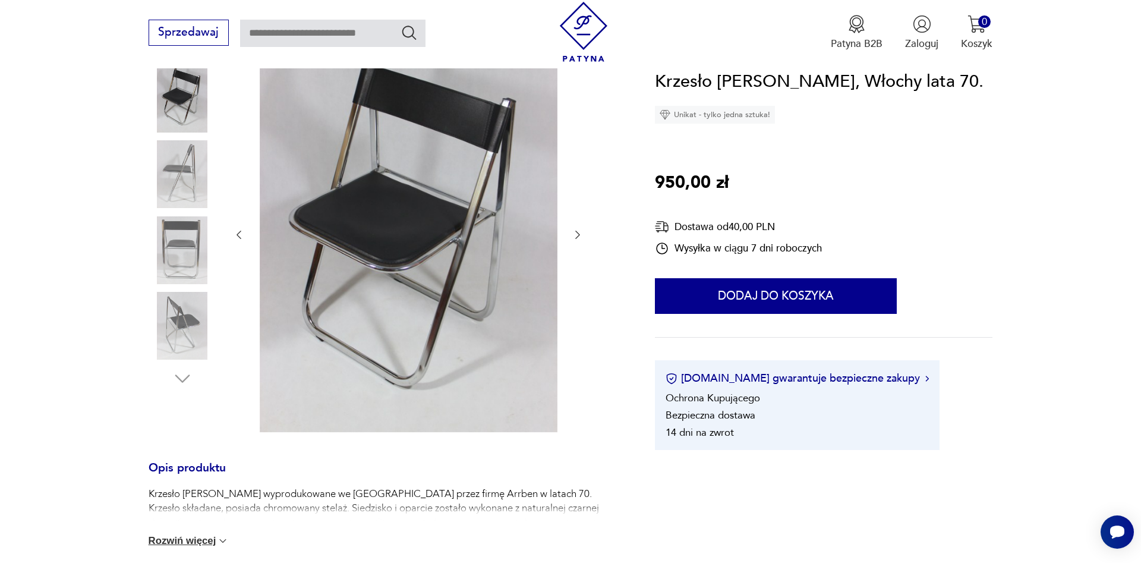
click at [174, 314] on img at bounding box center [183, 326] width 68 height 68
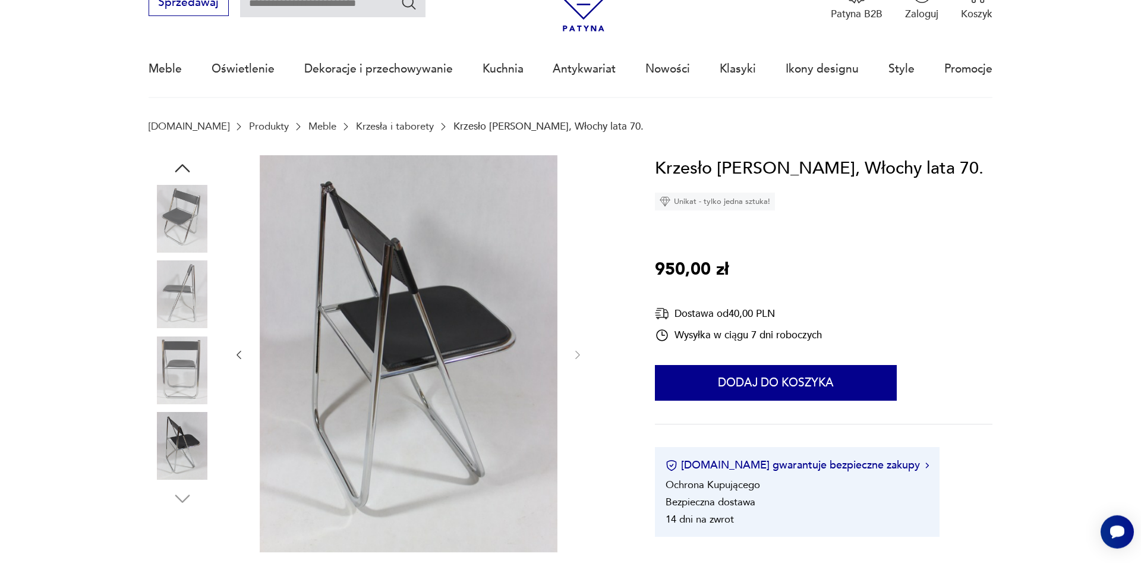
scroll to position [61, 0]
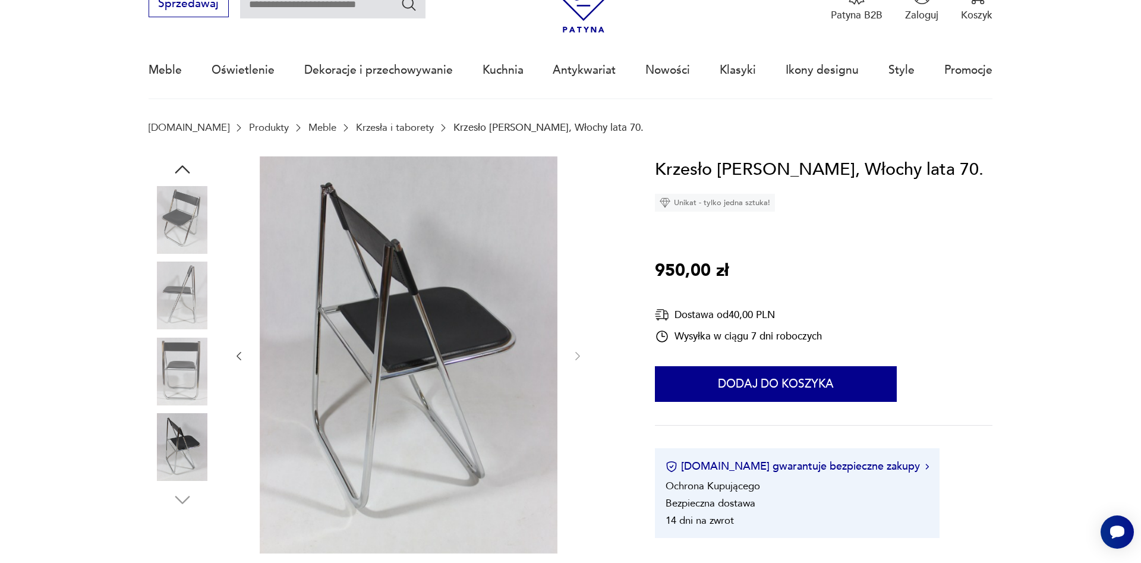
click at [172, 345] on img at bounding box center [183, 372] width 68 height 68
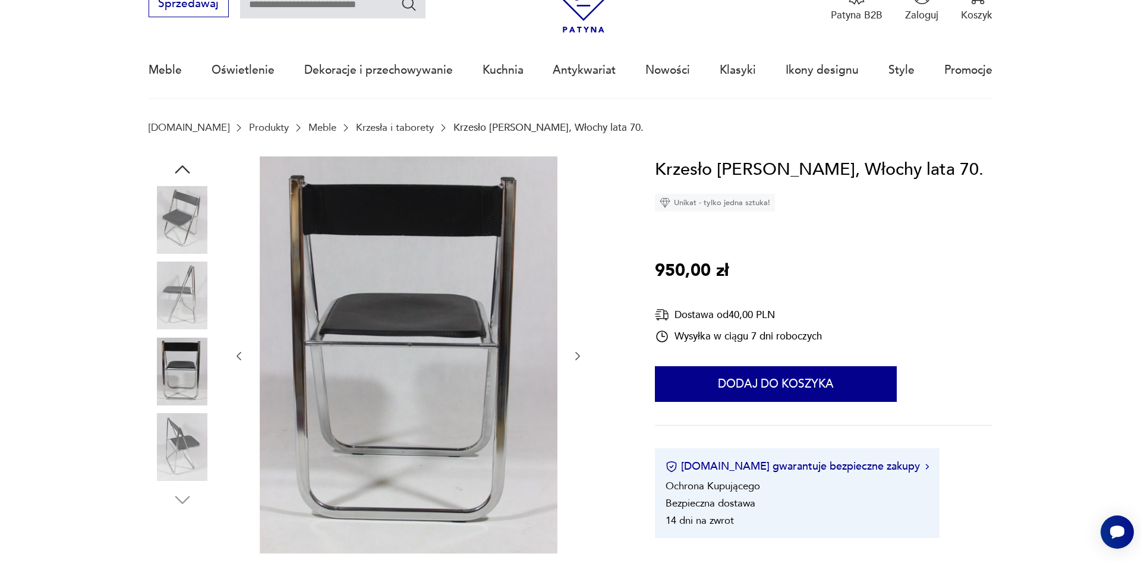
click at [196, 231] on img at bounding box center [183, 220] width 68 height 68
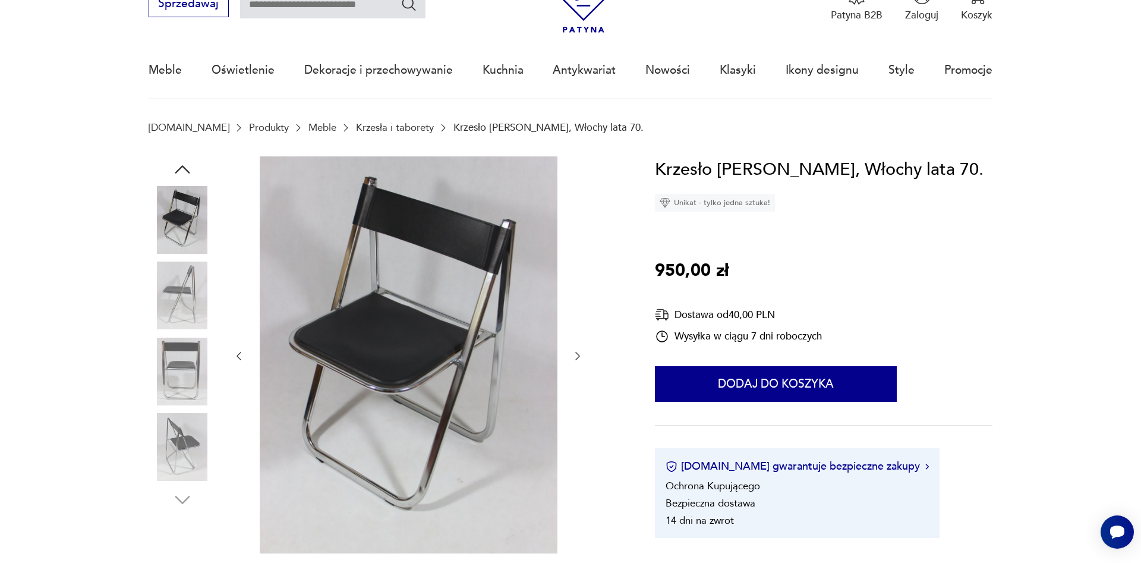
click at [202, 323] on img at bounding box center [183, 296] width 68 height 68
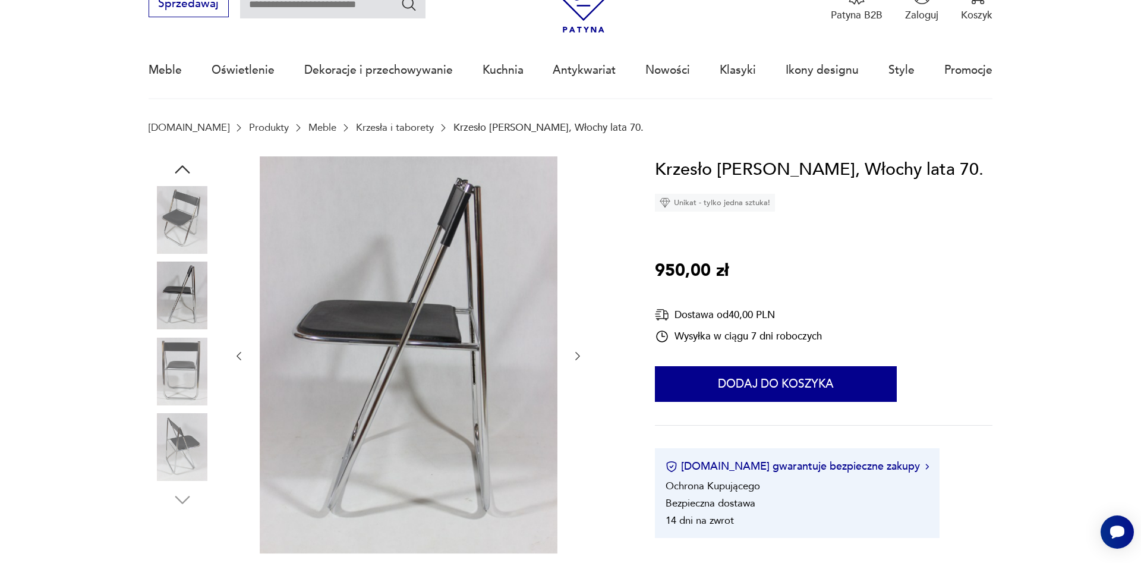
click at [177, 226] on img at bounding box center [183, 220] width 68 height 68
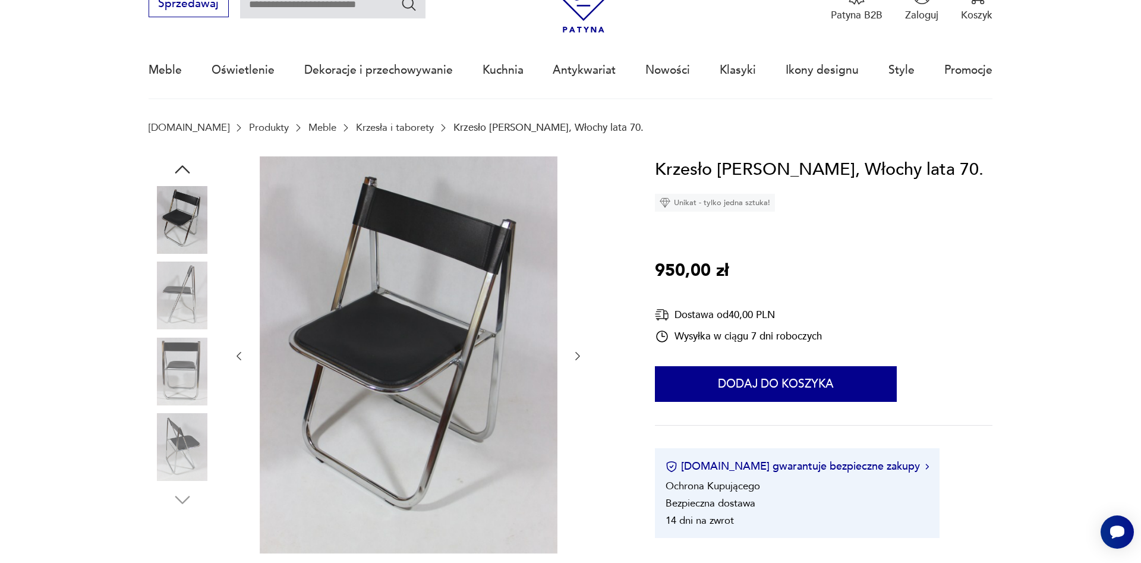
click at [186, 287] on img at bounding box center [183, 296] width 68 height 68
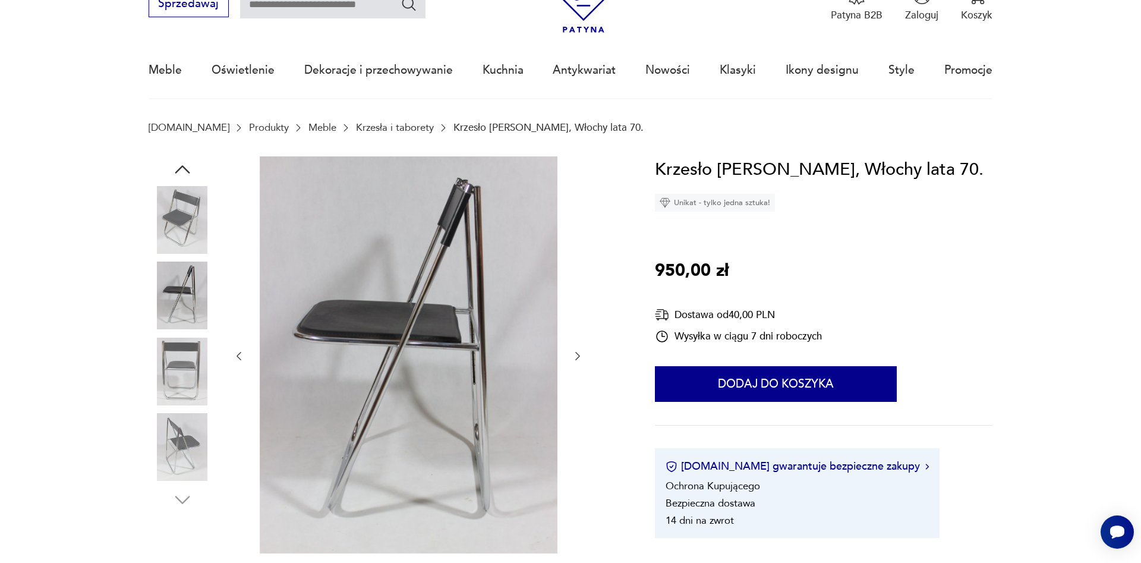
click at [182, 246] on img at bounding box center [183, 220] width 68 height 68
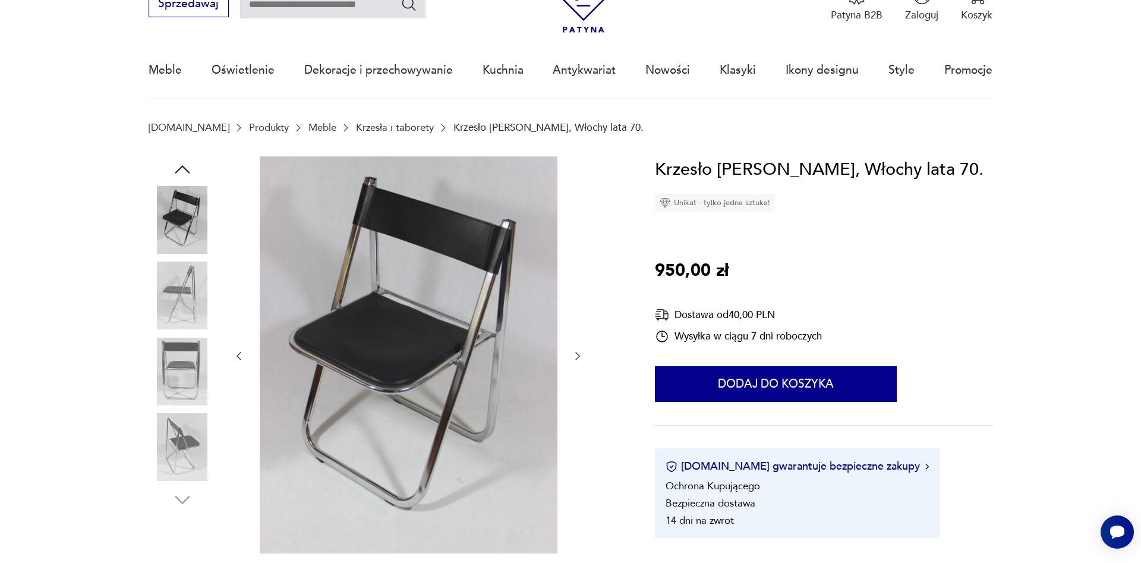
click at [187, 439] on img at bounding box center [183, 447] width 68 height 68
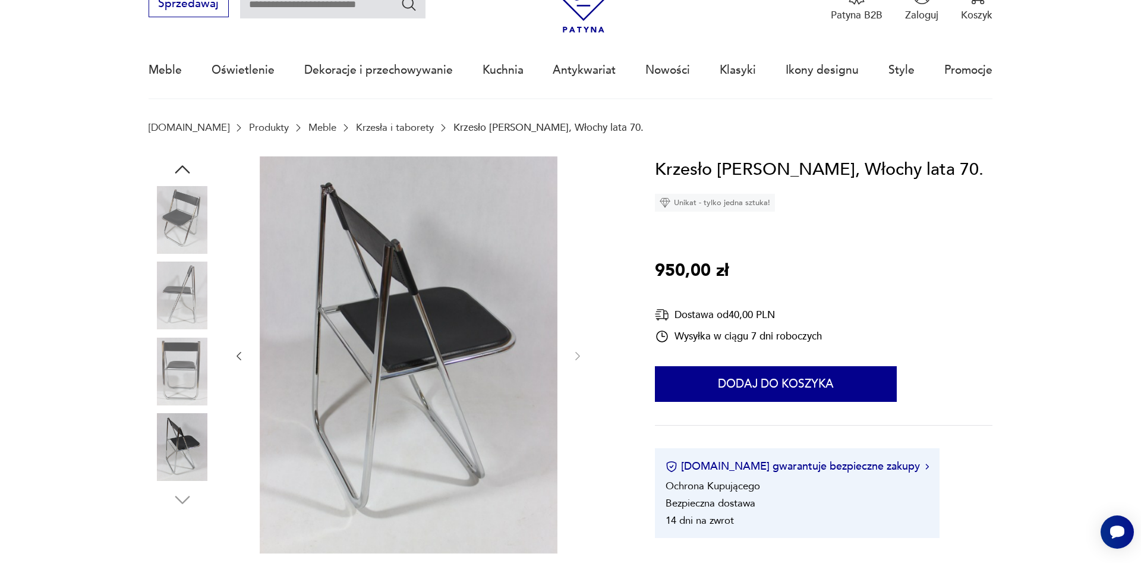
click at [179, 325] on img at bounding box center [183, 296] width 68 height 68
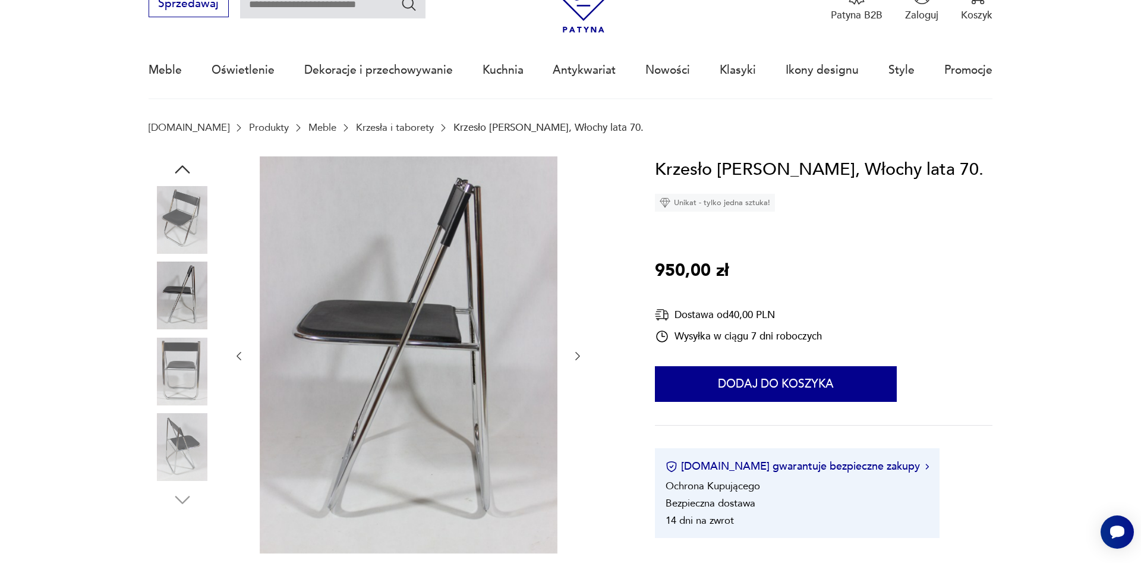
click at [181, 372] on img at bounding box center [183, 372] width 68 height 68
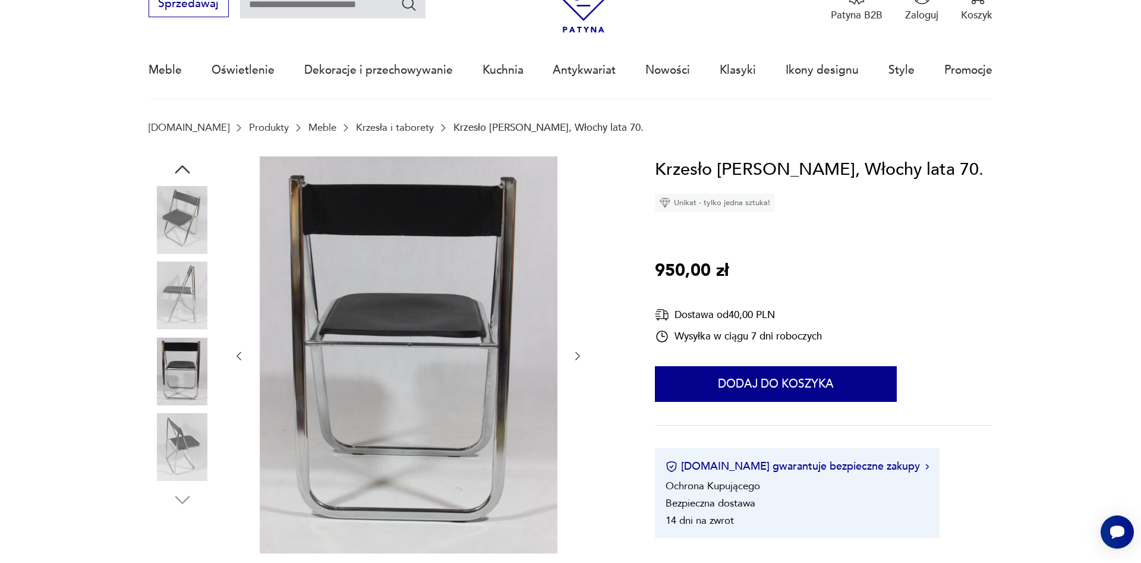
click at [185, 314] on img at bounding box center [183, 296] width 68 height 68
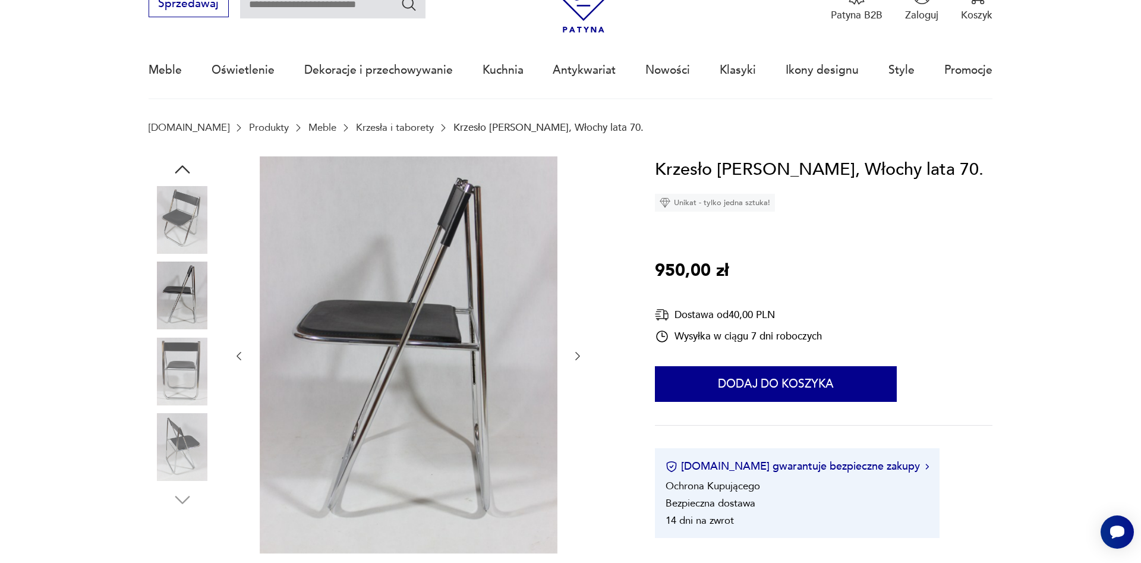
click at [184, 226] on img at bounding box center [183, 220] width 68 height 68
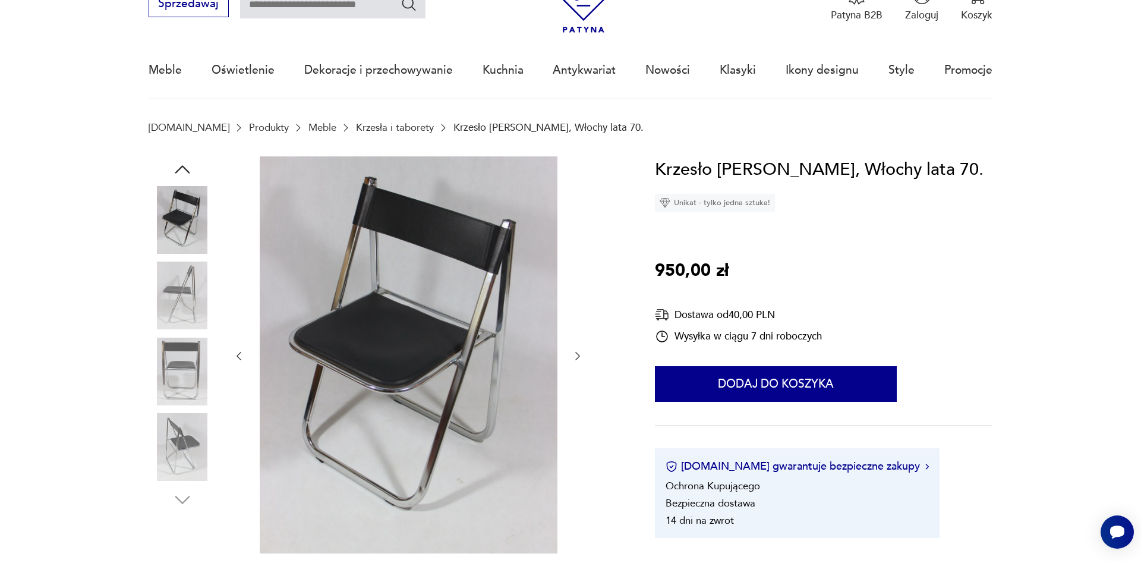
click at [172, 461] on img at bounding box center [183, 447] width 68 height 68
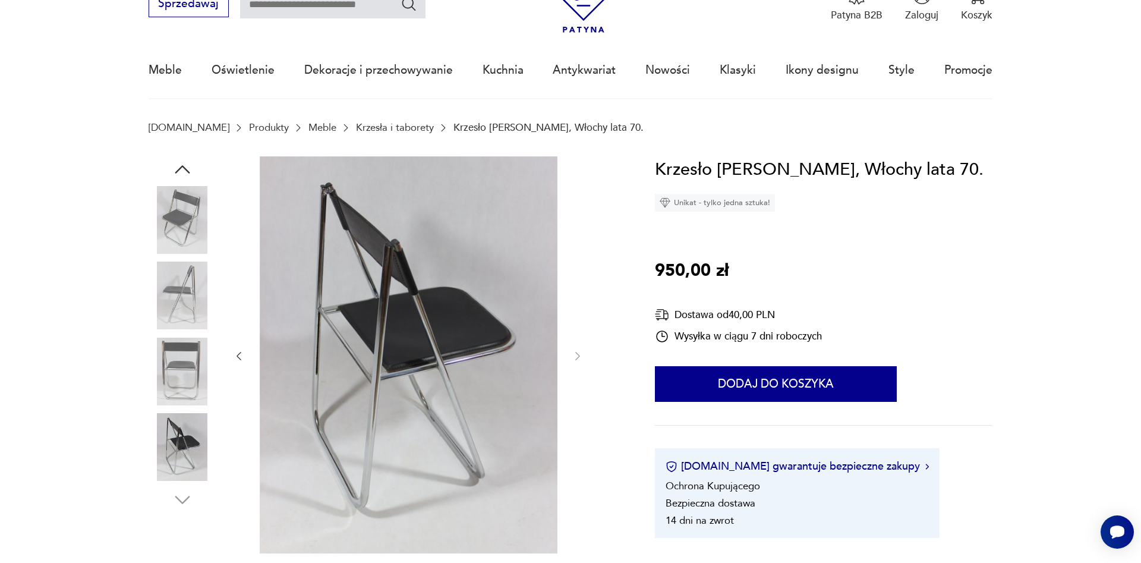
click at [188, 355] on img at bounding box center [183, 372] width 68 height 68
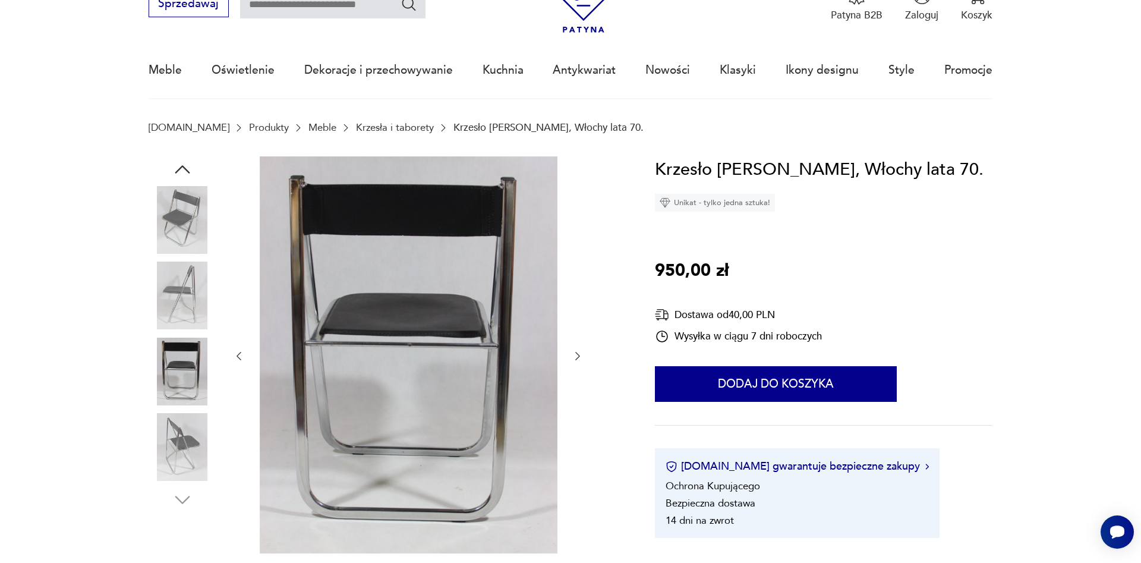
click at [188, 300] on img at bounding box center [183, 296] width 68 height 68
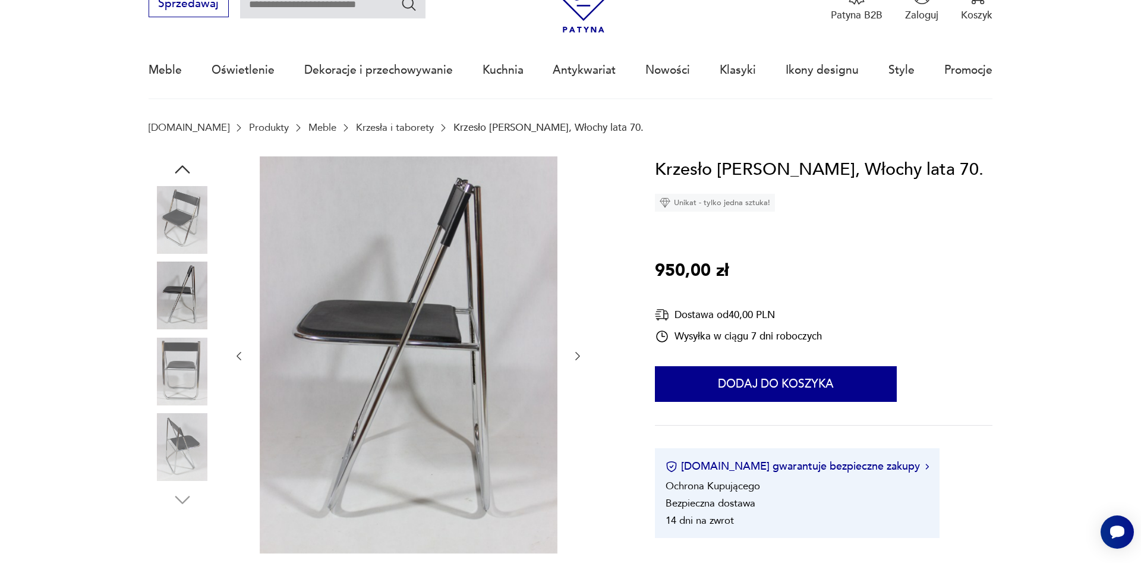
click at [199, 224] on img at bounding box center [183, 220] width 68 height 68
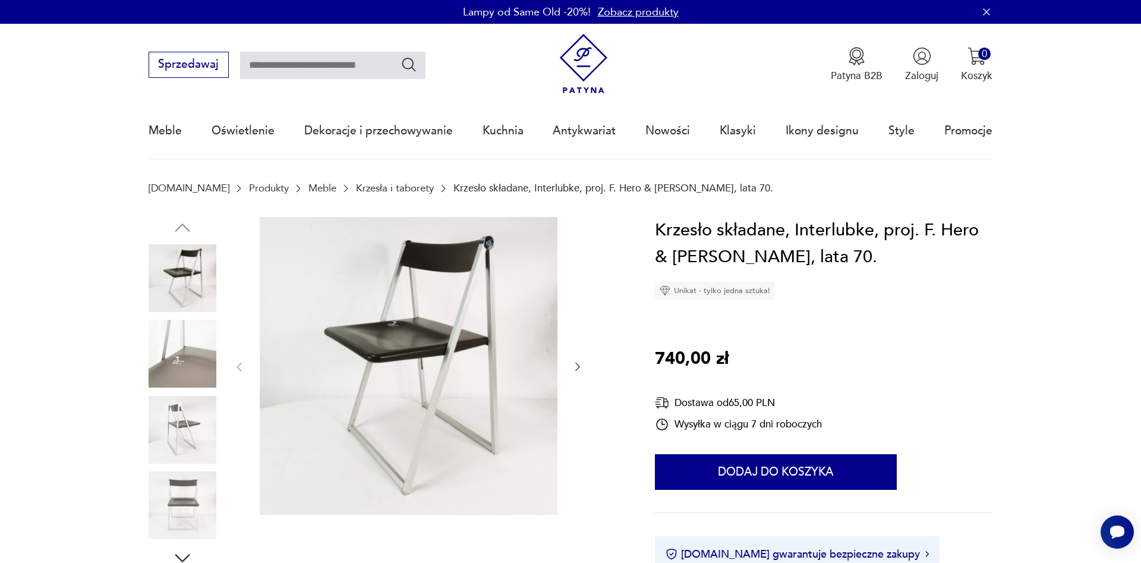
click at [162, 334] on img at bounding box center [183, 354] width 68 height 68
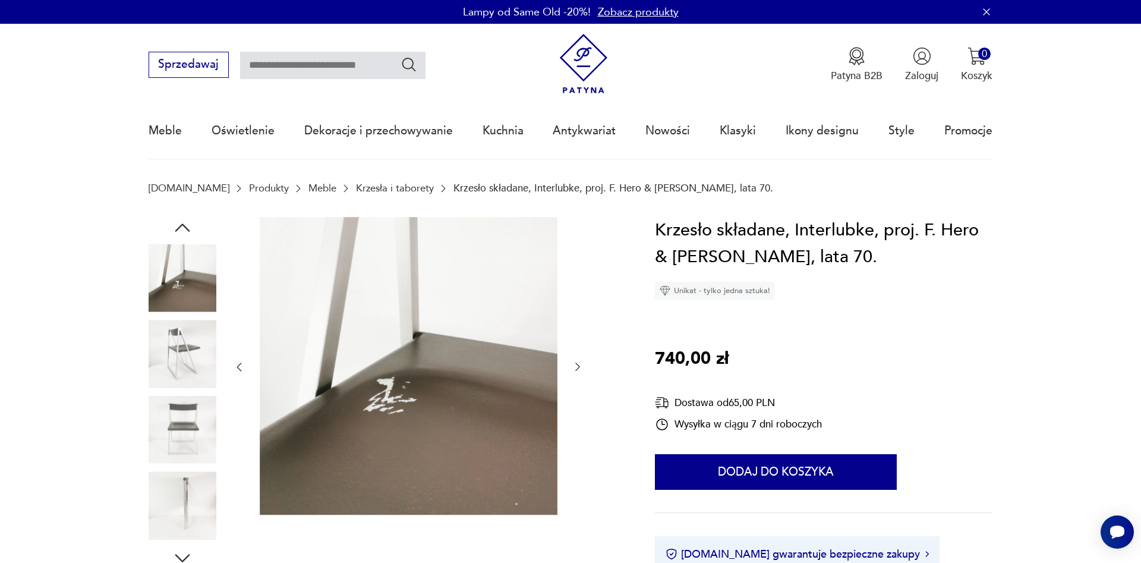
click at [169, 378] on img at bounding box center [183, 354] width 68 height 68
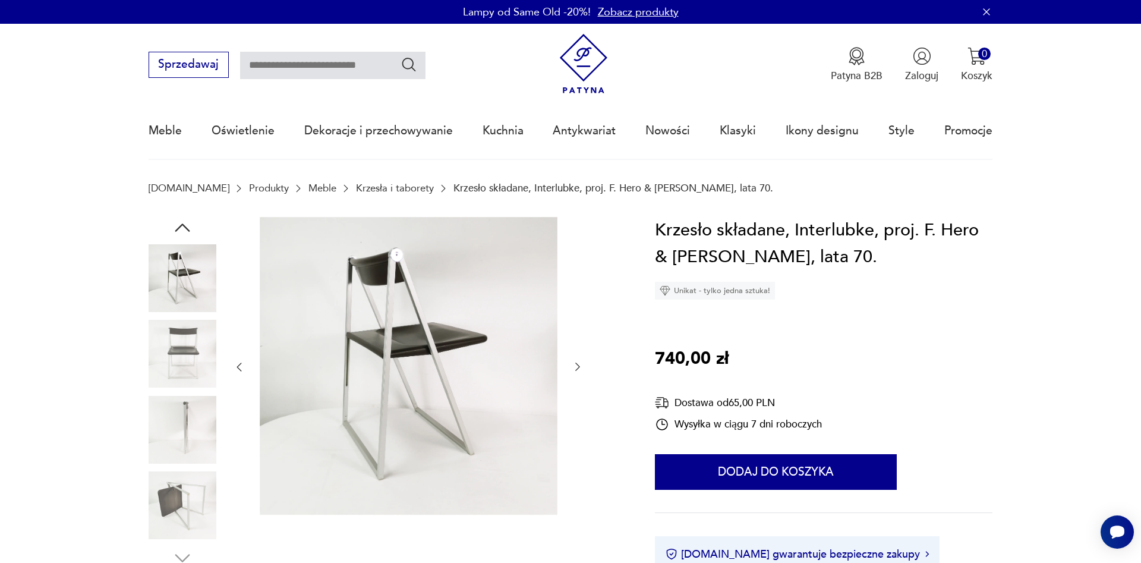
click at [177, 480] on img at bounding box center [183, 505] width 68 height 68
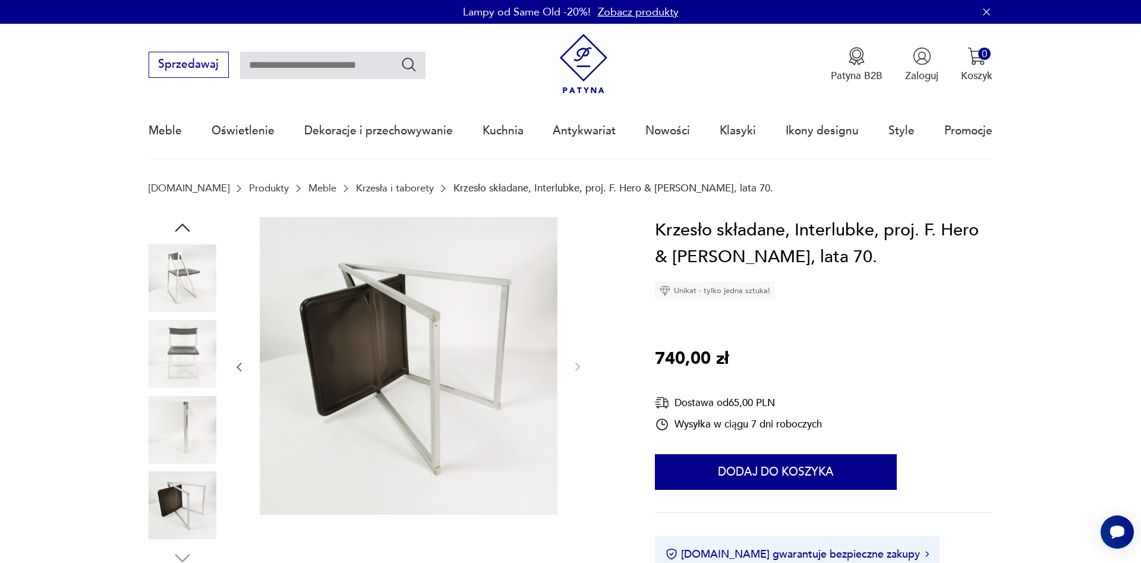
click at [181, 493] on img at bounding box center [183, 505] width 68 height 68
click at [183, 413] on img at bounding box center [183, 430] width 68 height 68
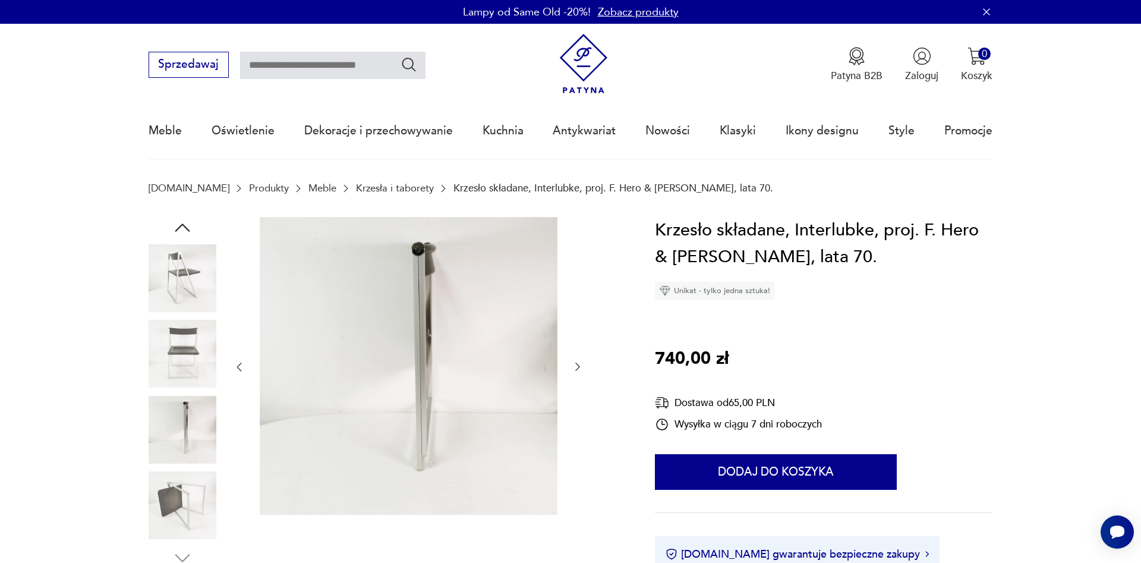
click at [185, 318] on div at bounding box center [183, 241] width 68 height 297
